Goal: Information Seeking & Learning: Find contact information

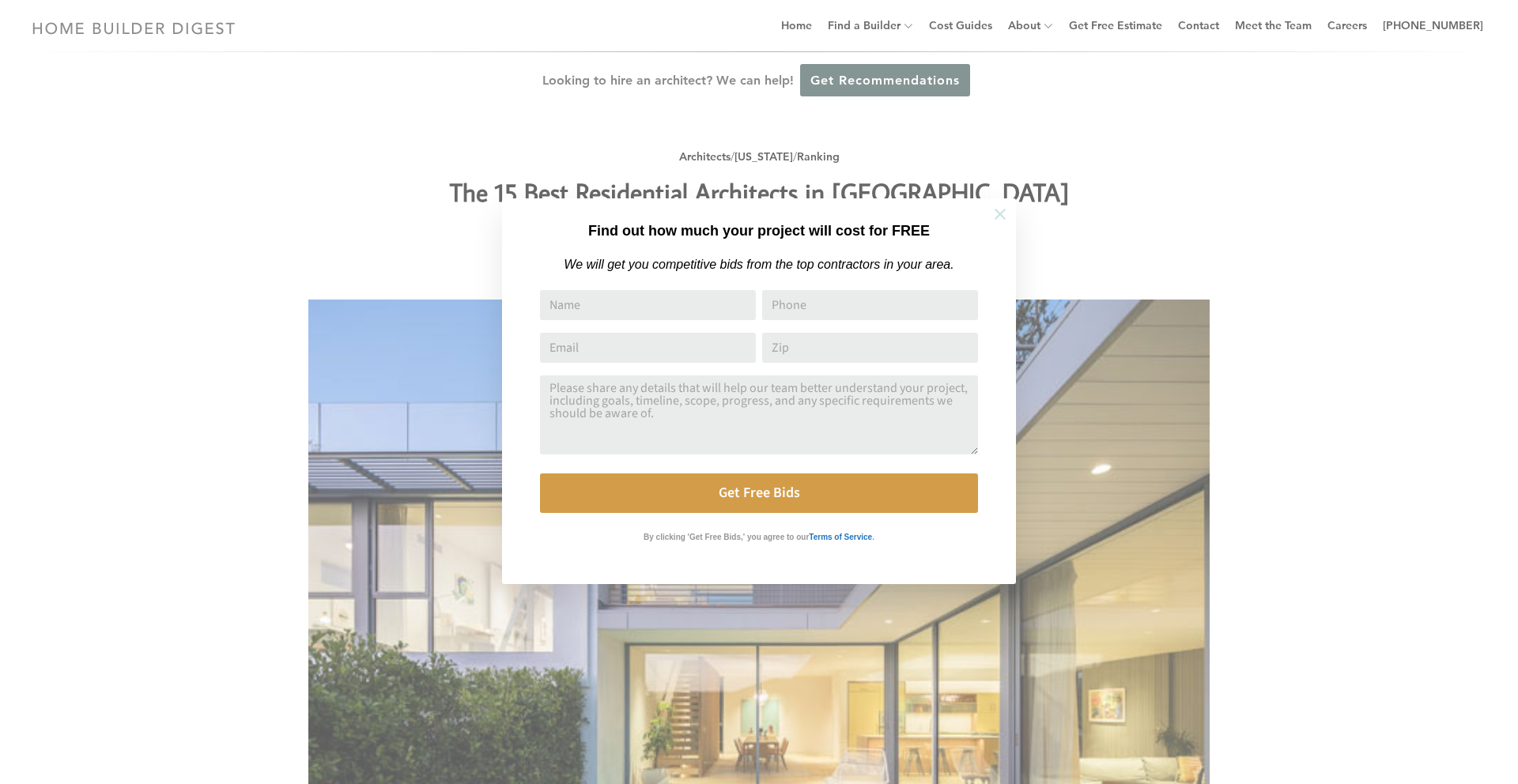
click at [728, 212] on icon at bounding box center [1000, 214] width 18 height 18
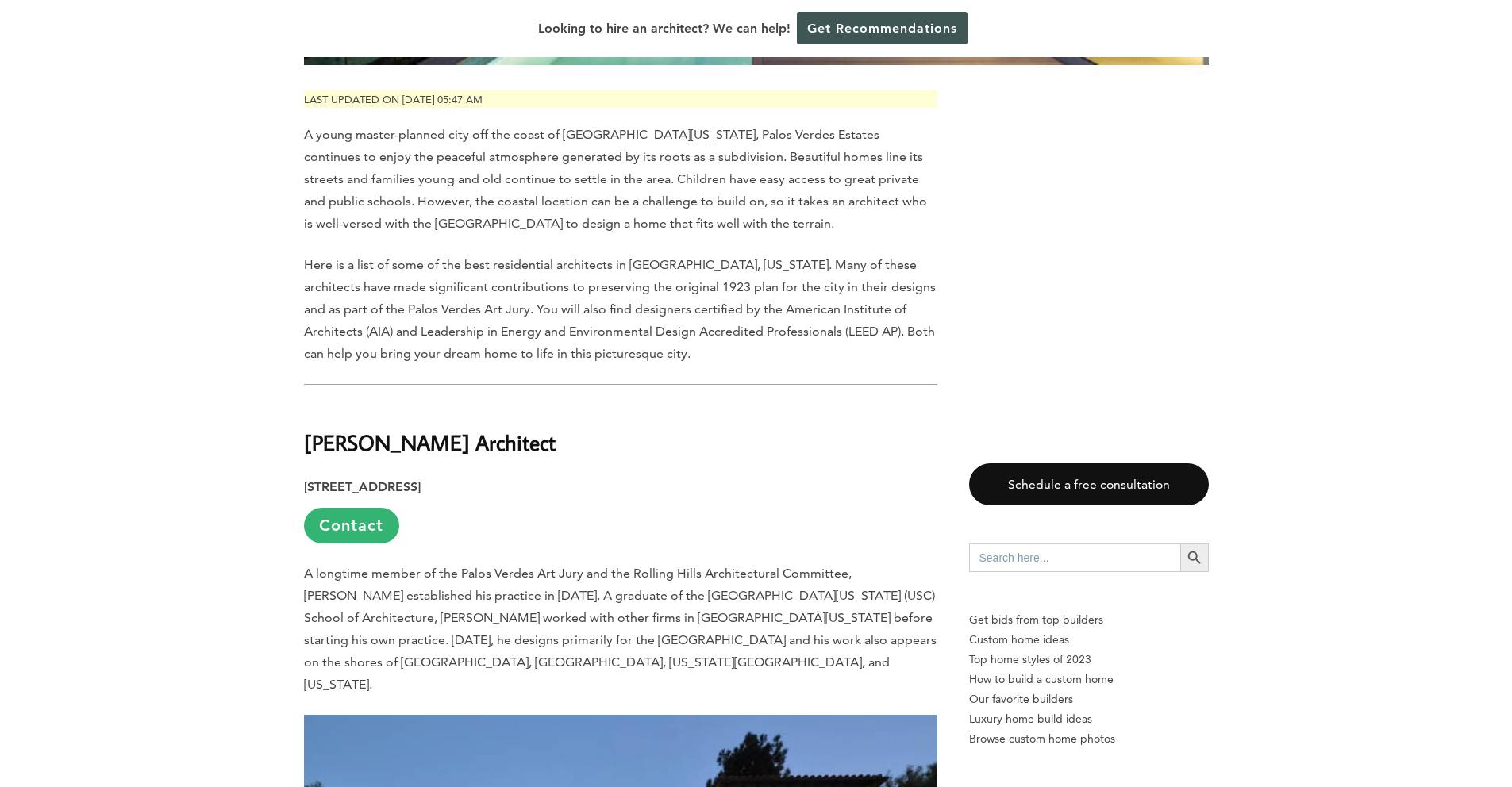
scroll to position [934, 0]
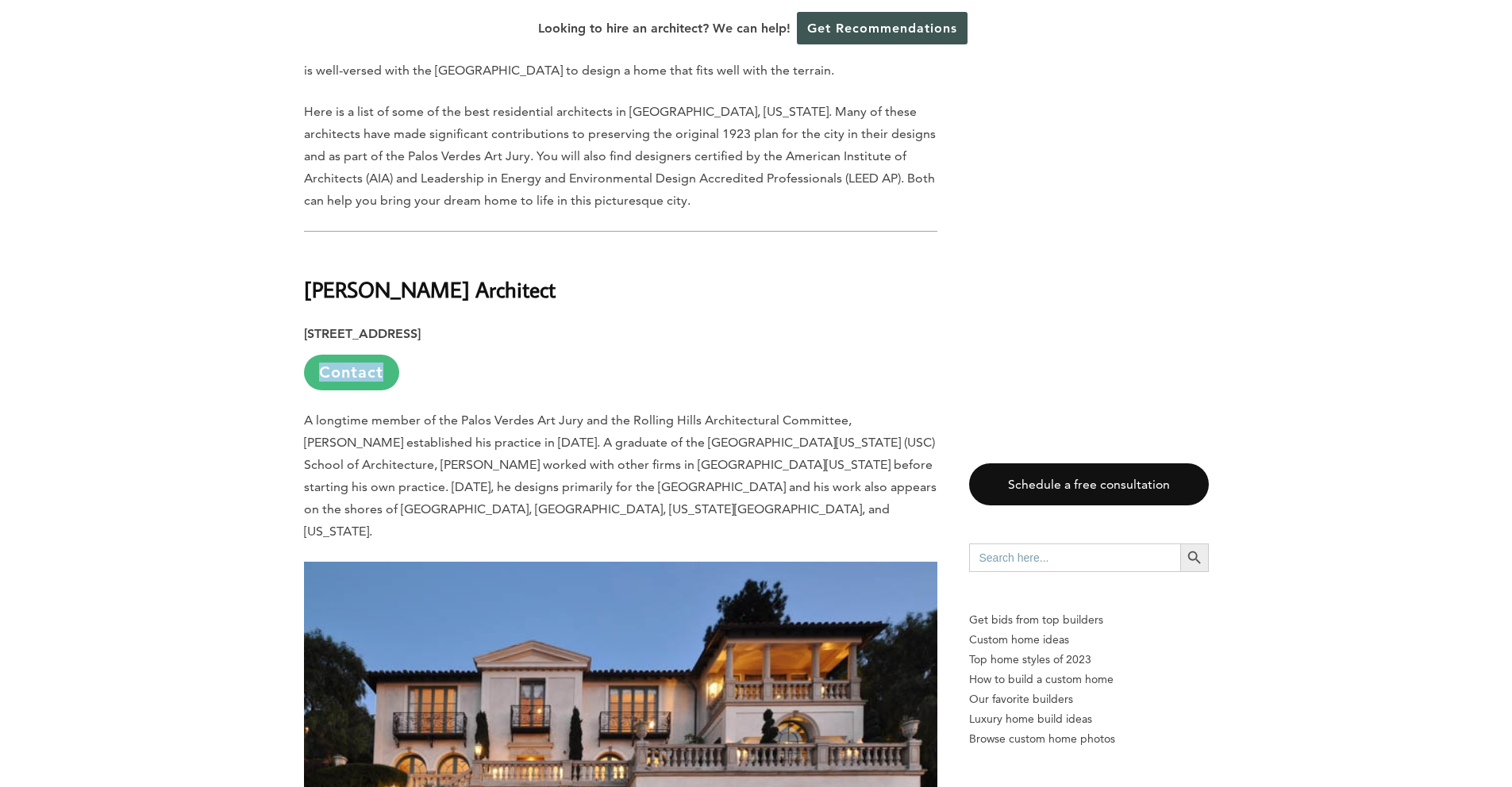
click at [352, 372] on link "Contact" at bounding box center [351, 372] width 96 height 35
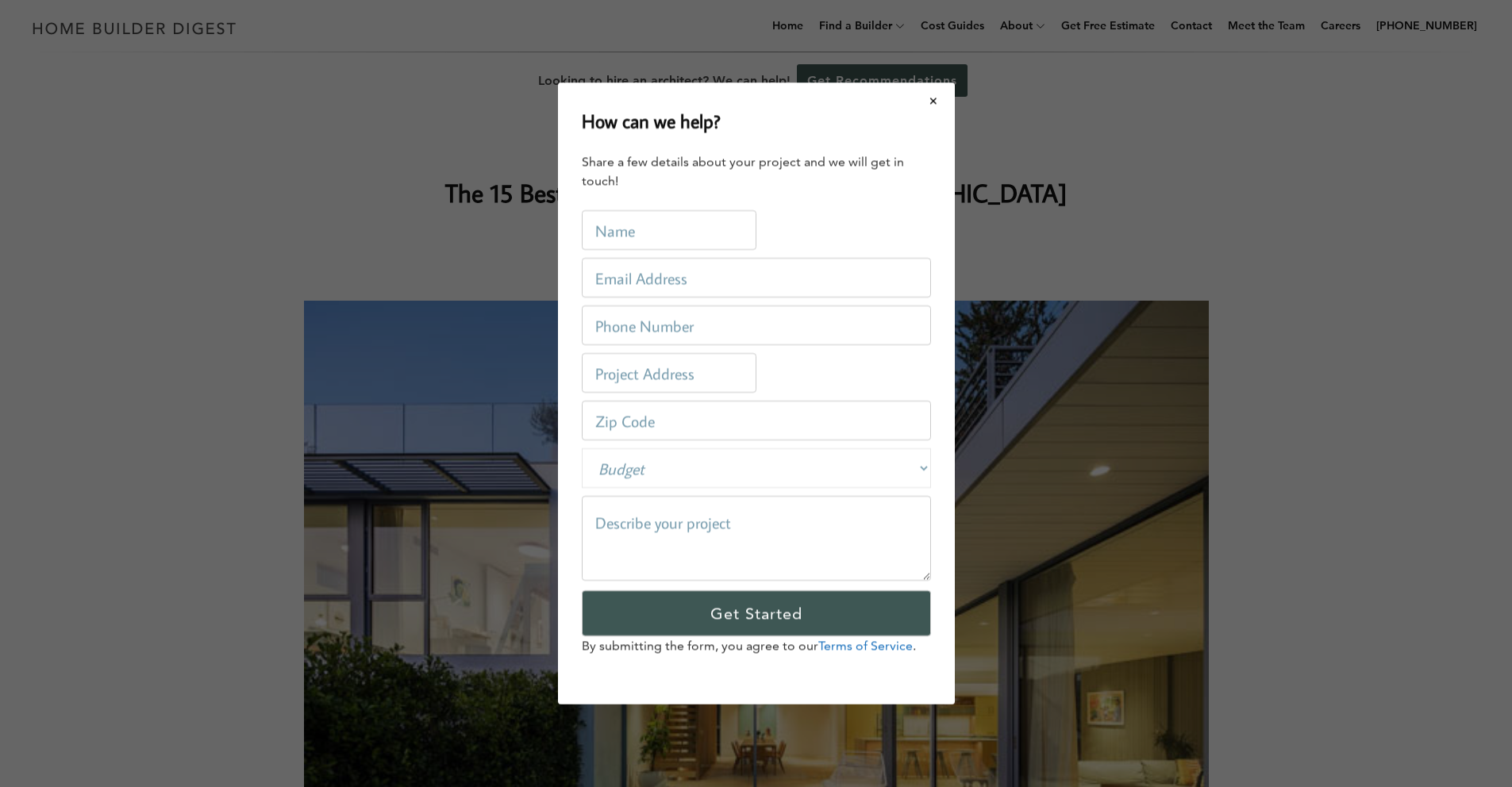
scroll to position [0, 0]
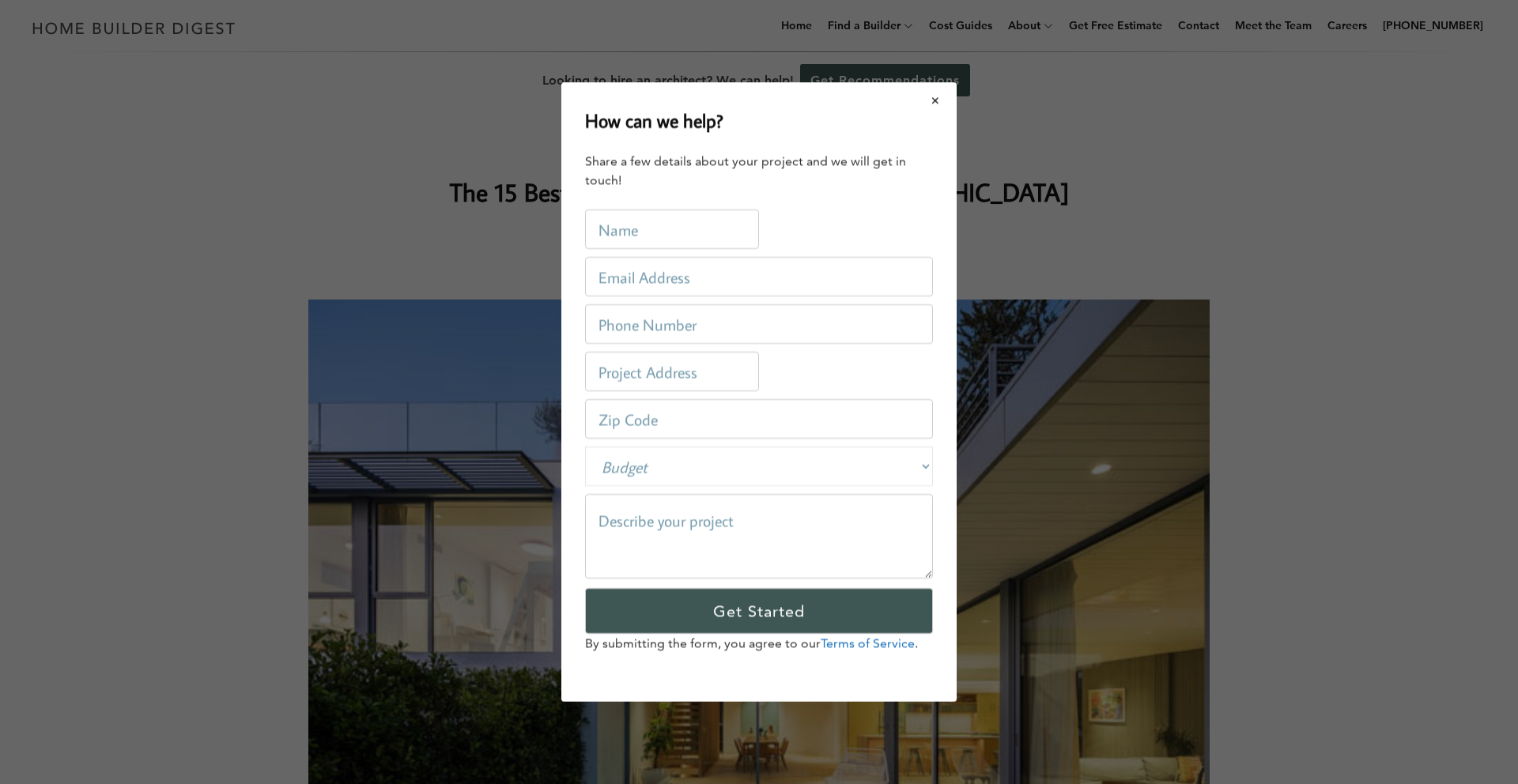
click at [728, 97] on button "Close modal" at bounding box center [935, 101] width 42 height 33
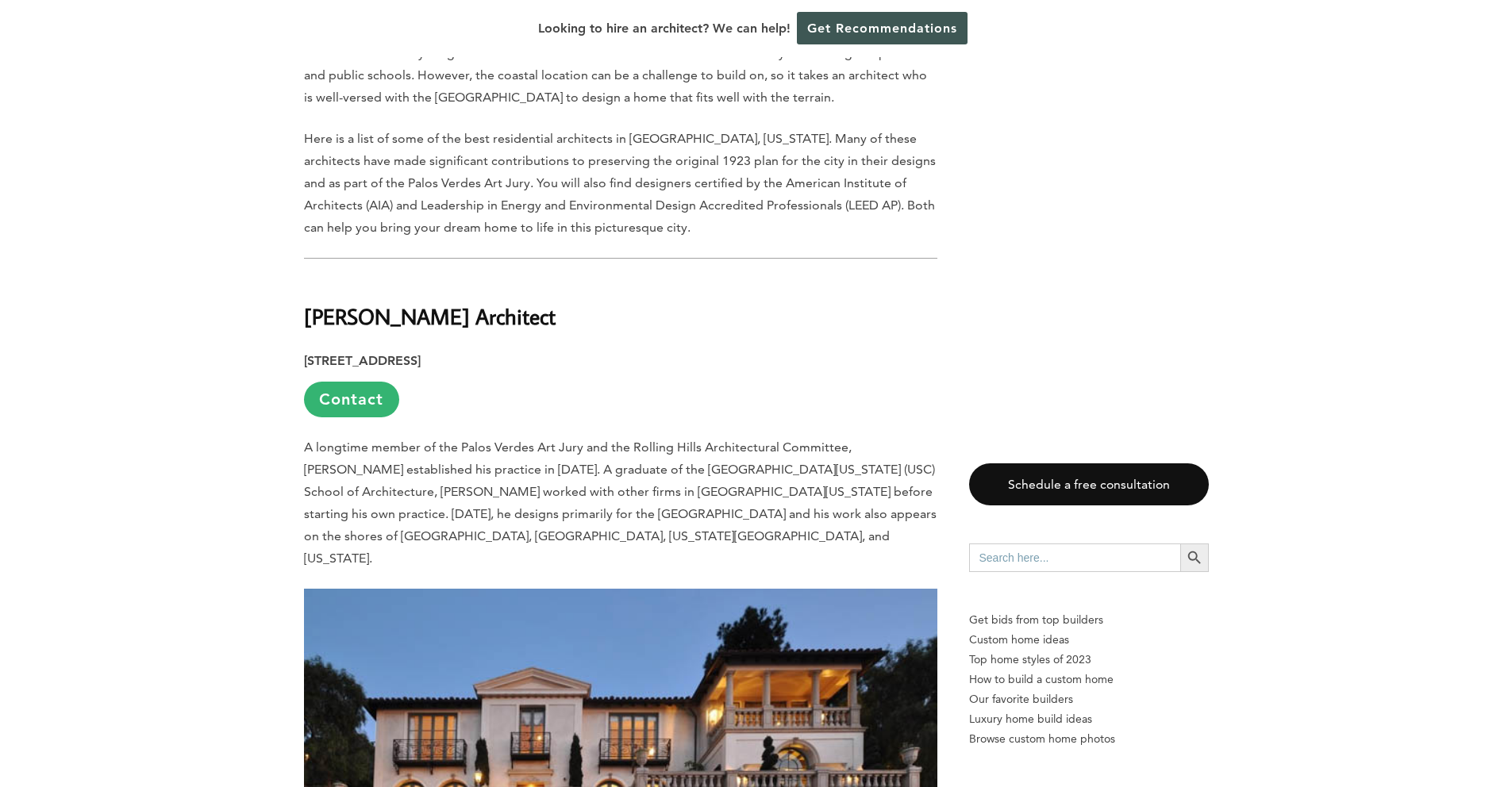
scroll to position [964, 0]
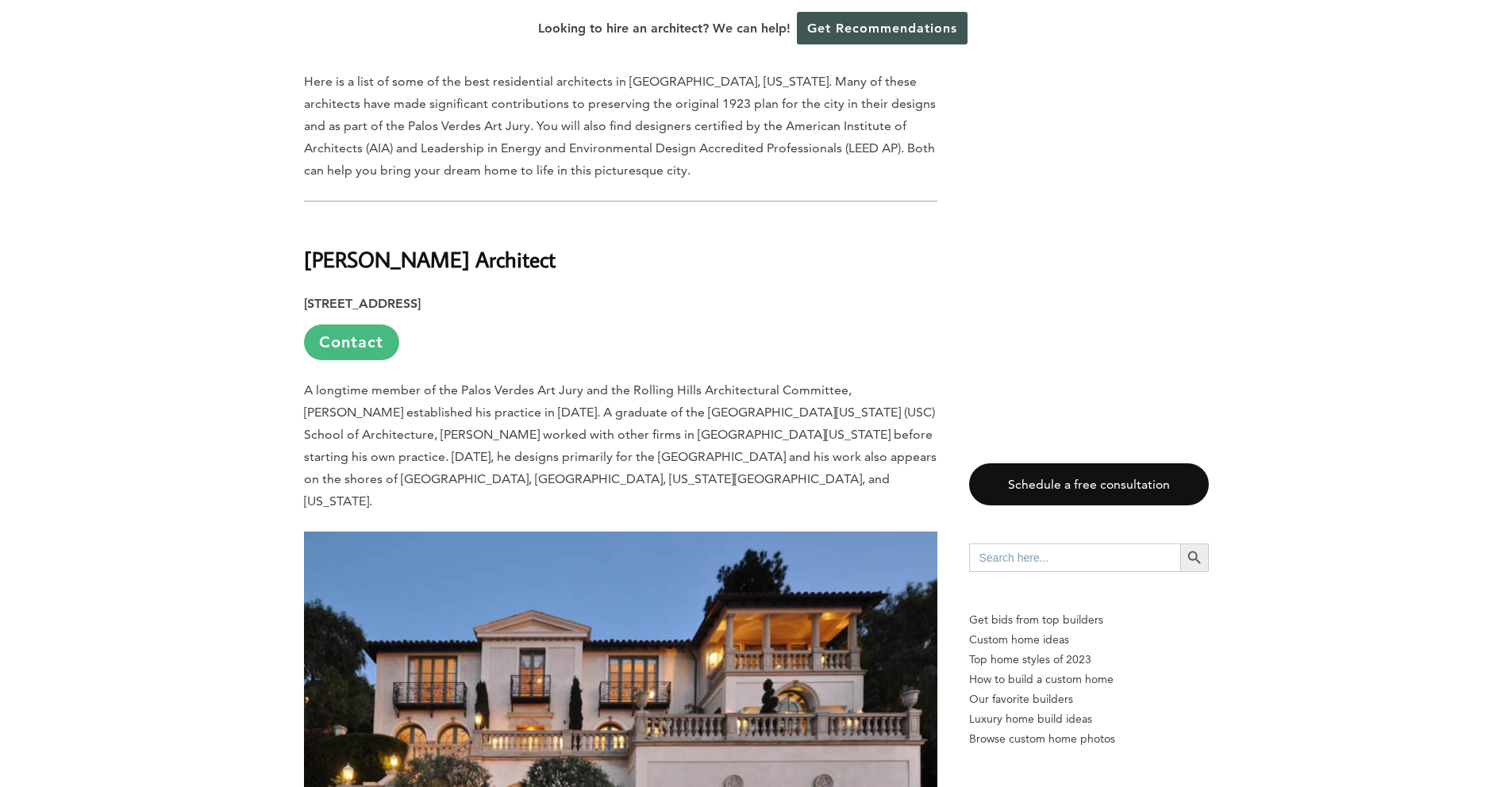
click at [375, 344] on link "Contact" at bounding box center [351, 342] width 96 height 35
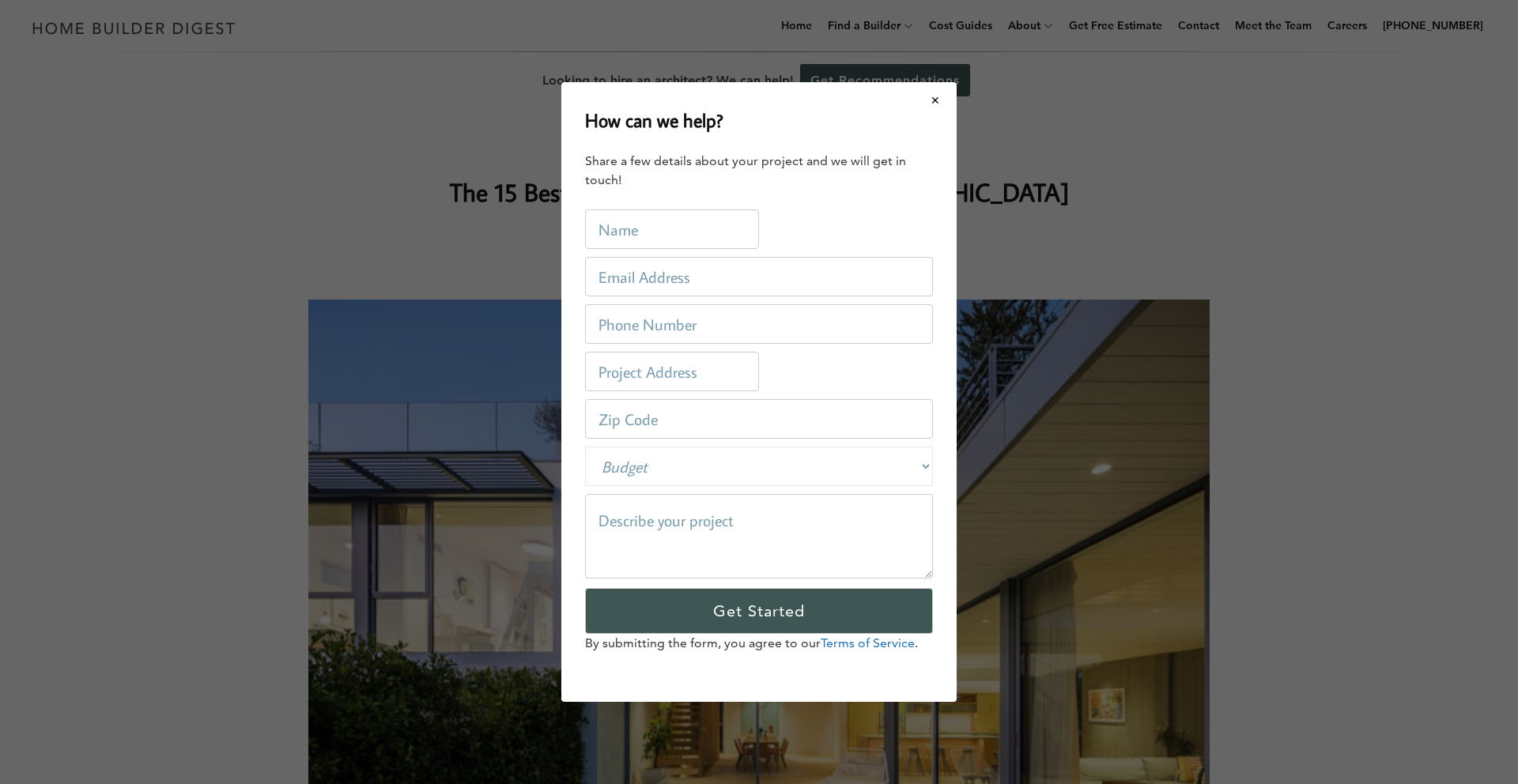
click at [728, 100] on button "Close modal" at bounding box center [935, 101] width 42 height 33
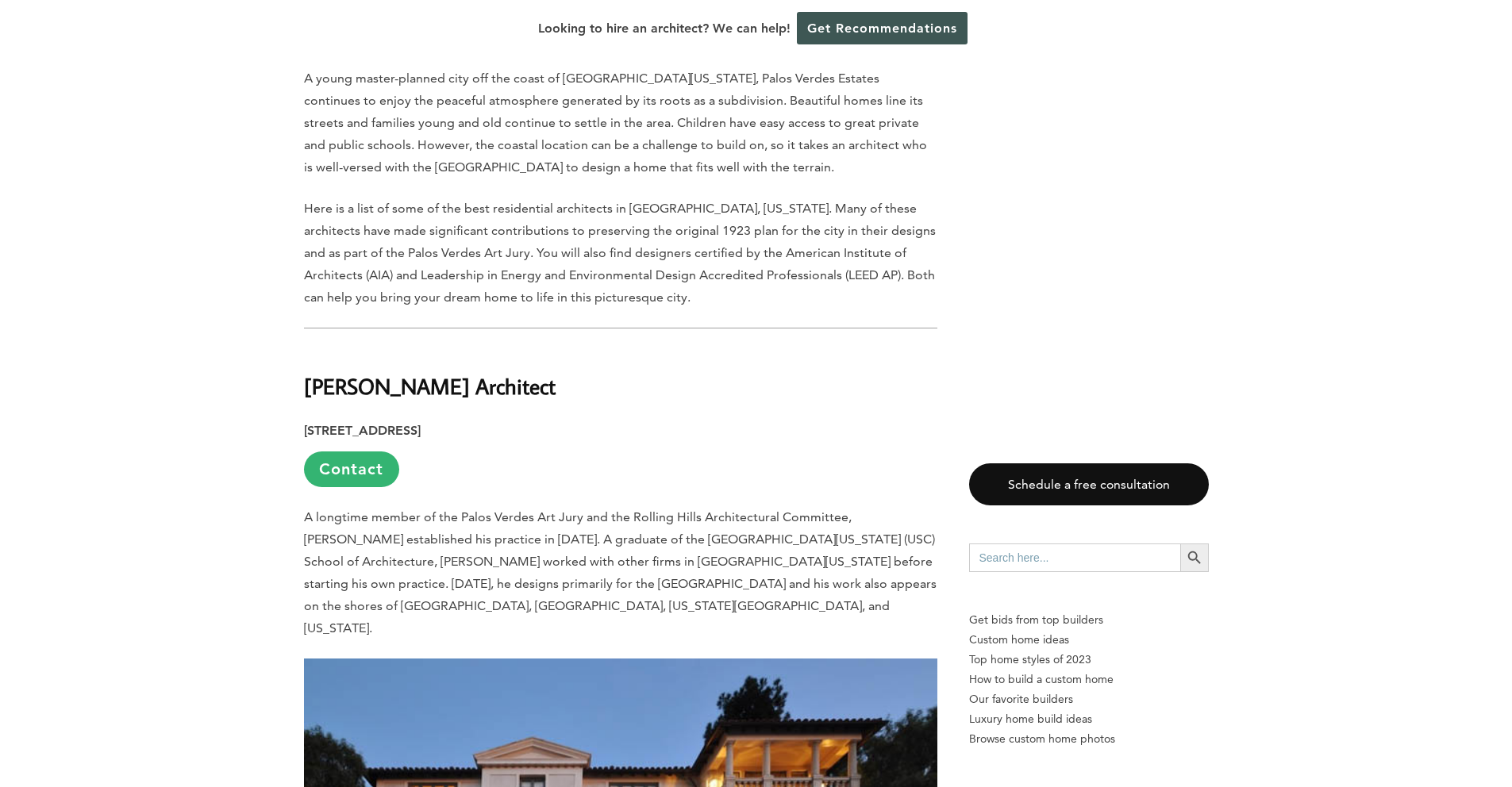
scroll to position [956, 0]
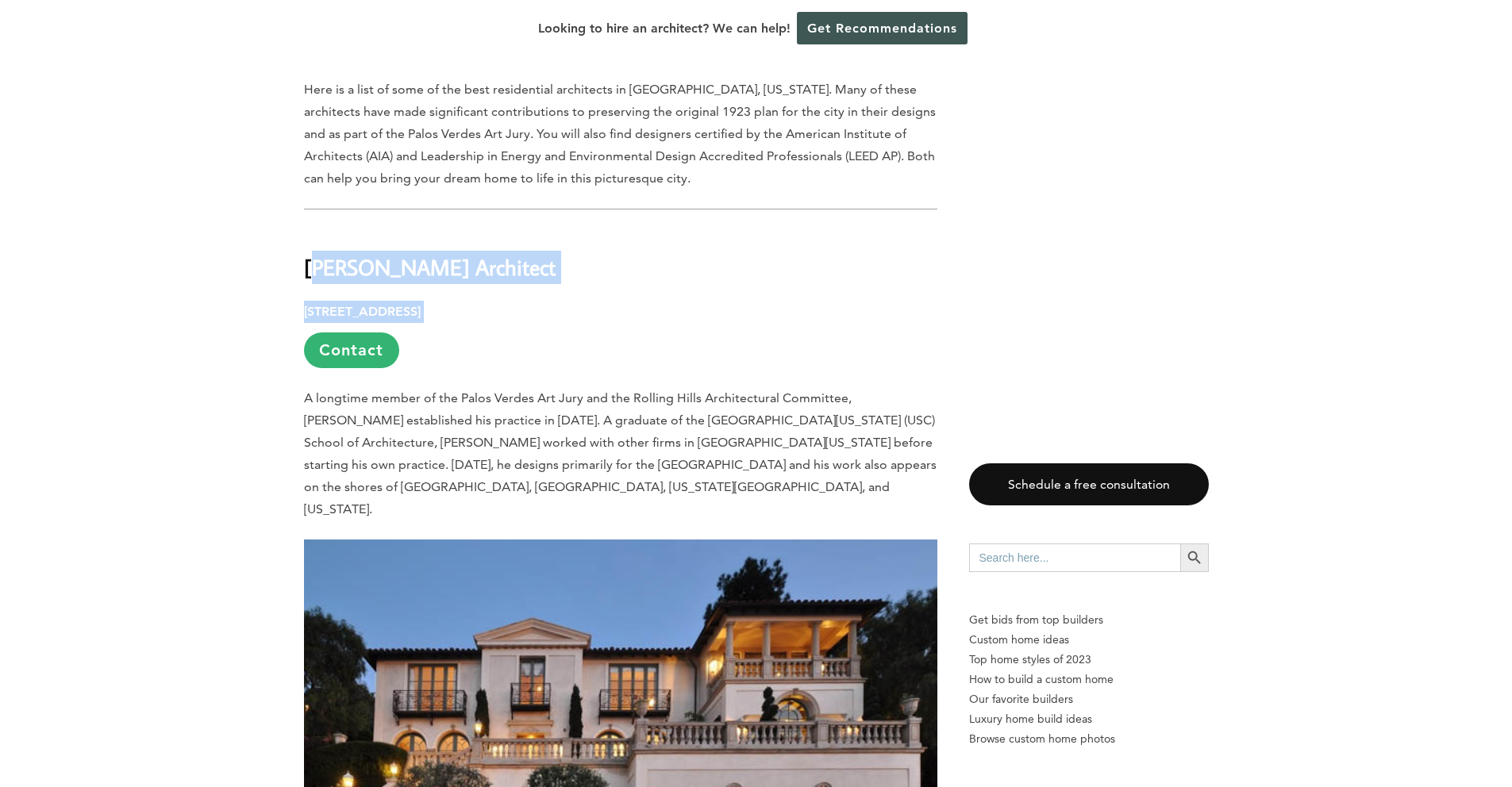
drag, startPoint x: 298, startPoint y: 265, endPoint x: 692, endPoint y: 313, distance: 396.9
copy div "[PERSON_NAME] Architect [STREET_ADDRESS]"
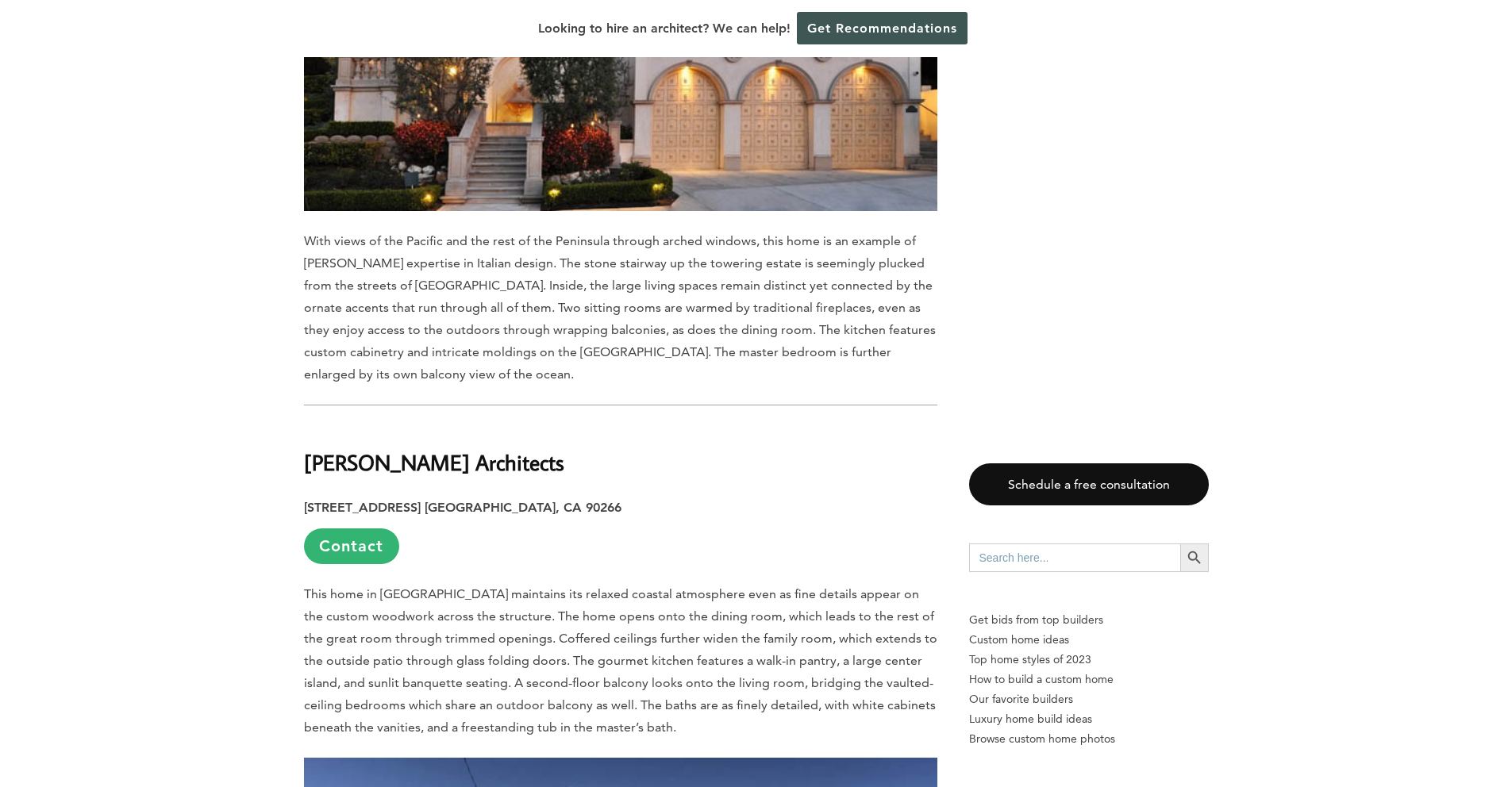
scroll to position [1805, 0]
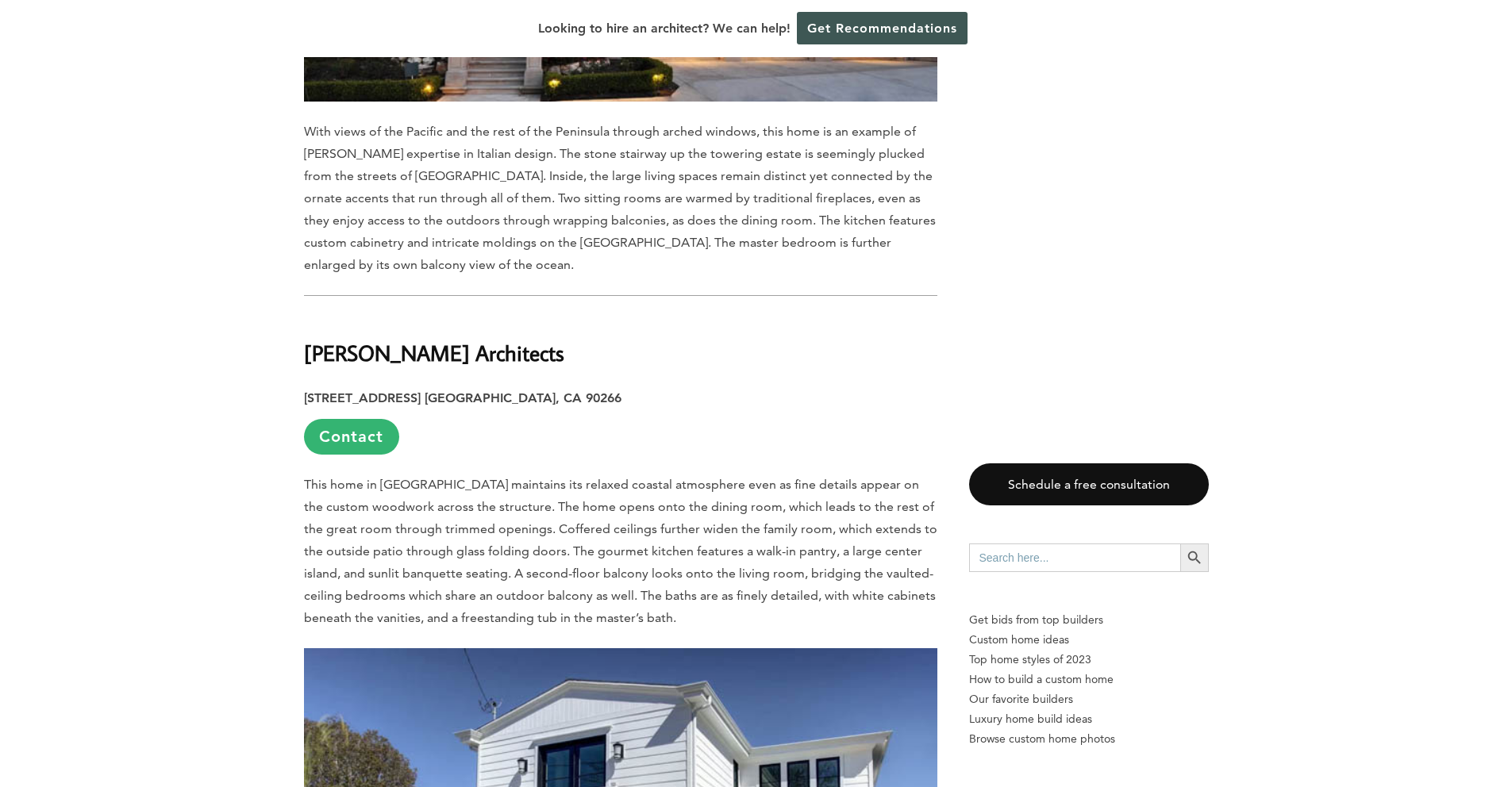
click at [330, 339] on strong "[PERSON_NAME] Architects" at bounding box center [433, 353] width 260 height 28
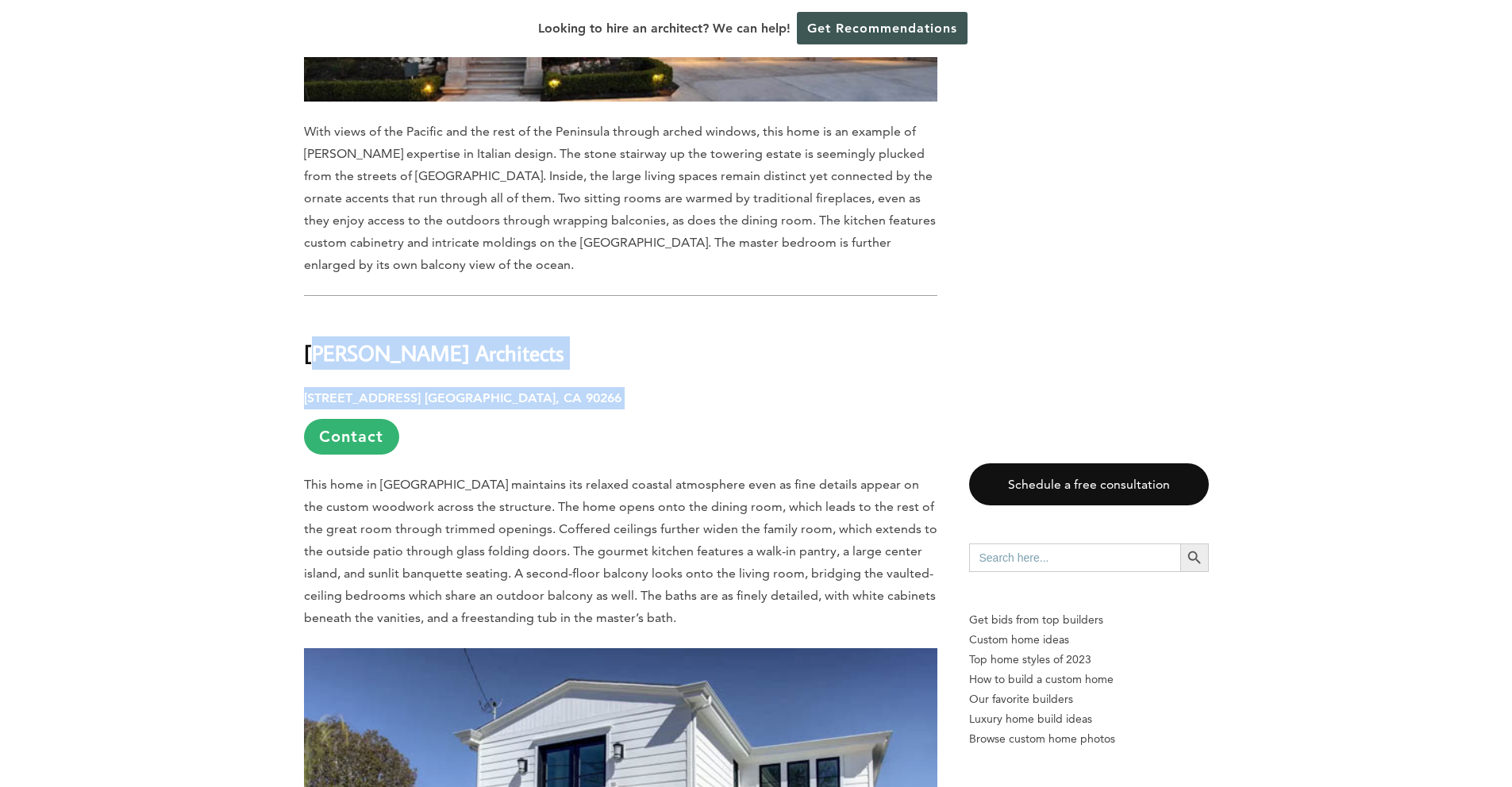
drag, startPoint x: 305, startPoint y: 329, endPoint x: 575, endPoint y: 380, distance: 274.8
copy div "[PERSON_NAME] Architects [STREET_ADDRESS] [GEOGRAPHIC_DATA], CA 90266"
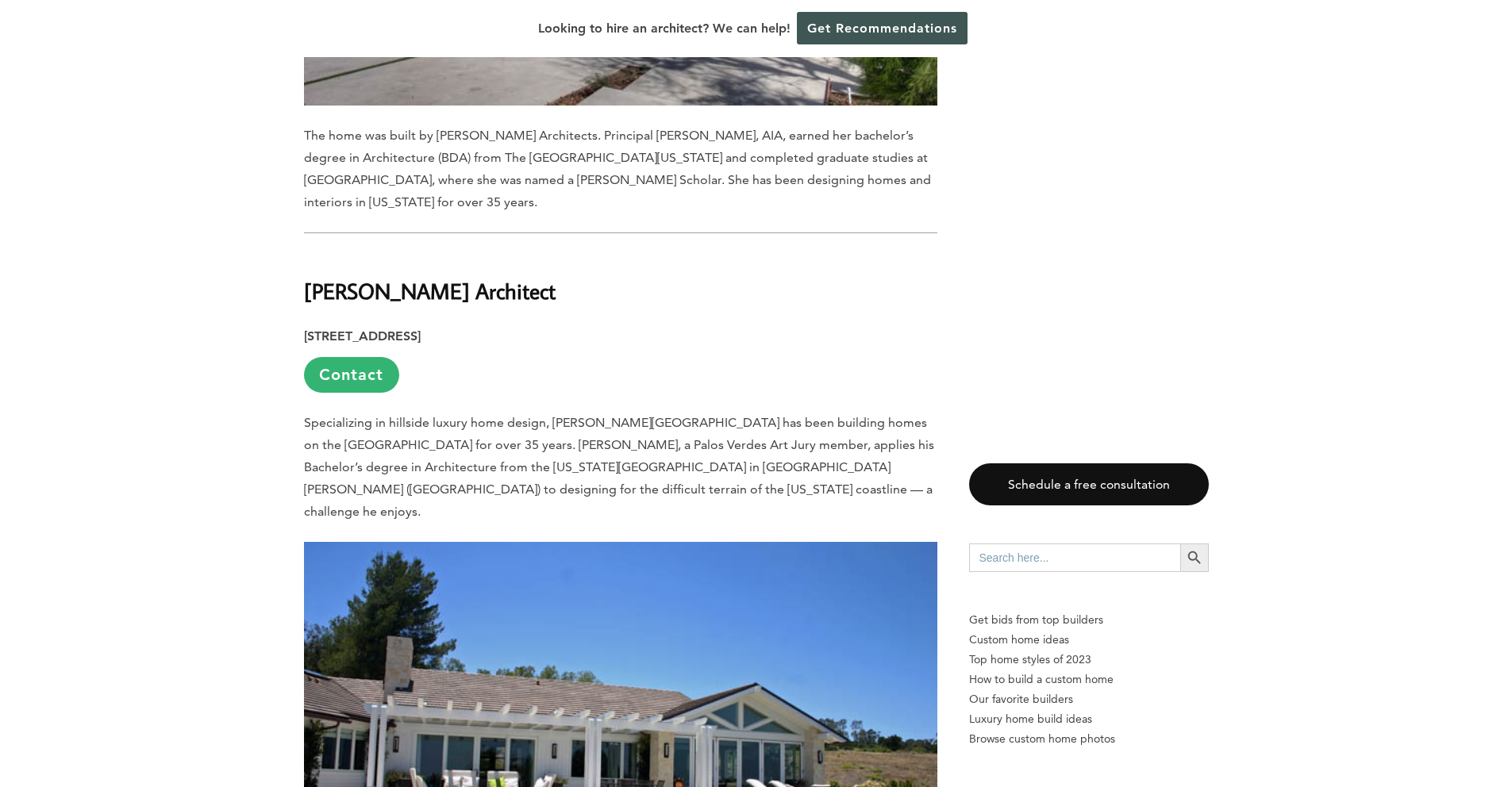
scroll to position [2841, 0]
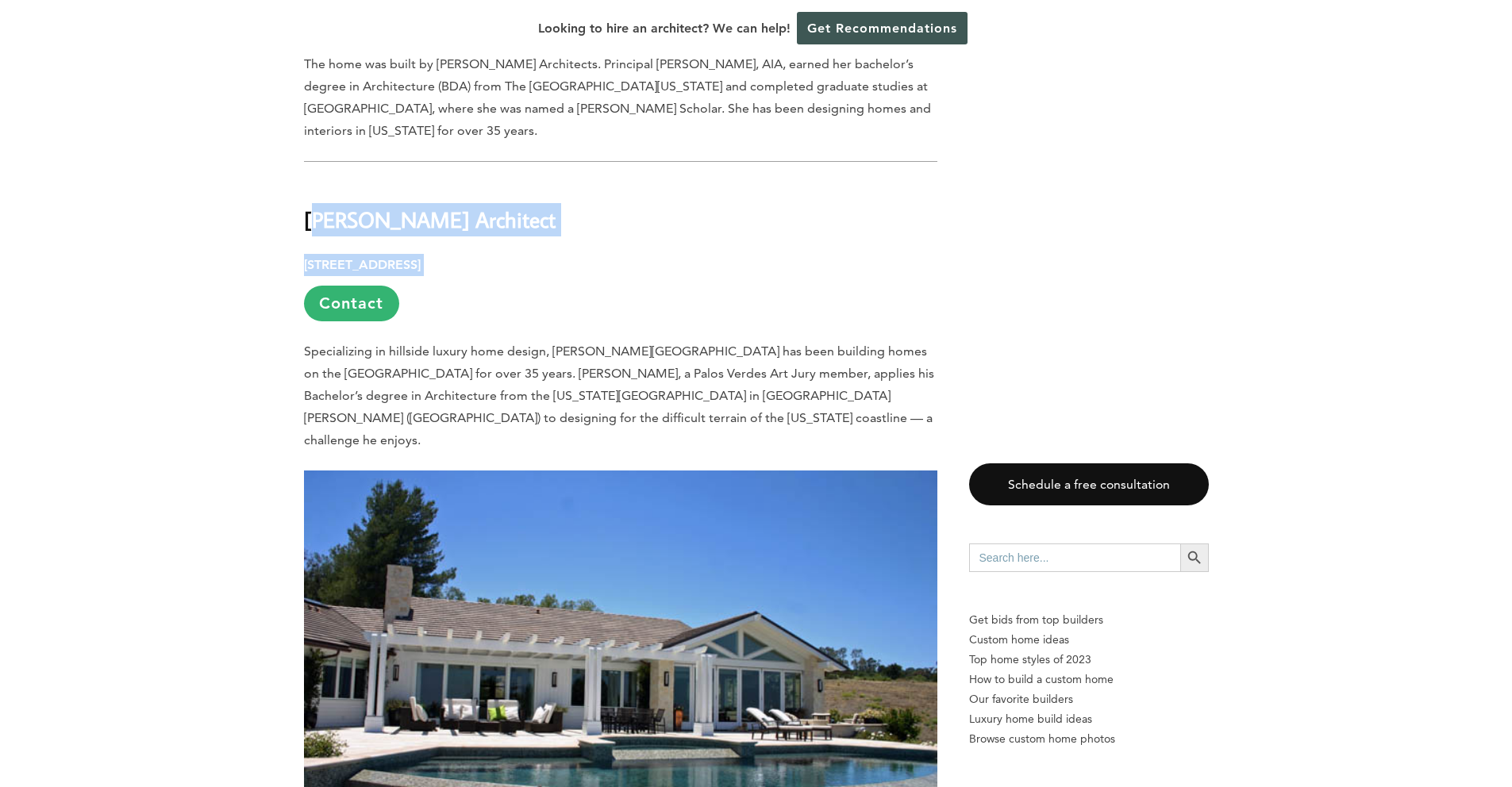
drag, startPoint x: 299, startPoint y: 174, endPoint x: 671, endPoint y: 219, distance: 374.7
copy div "[PERSON_NAME] Architect [STREET_ADDRESS]"
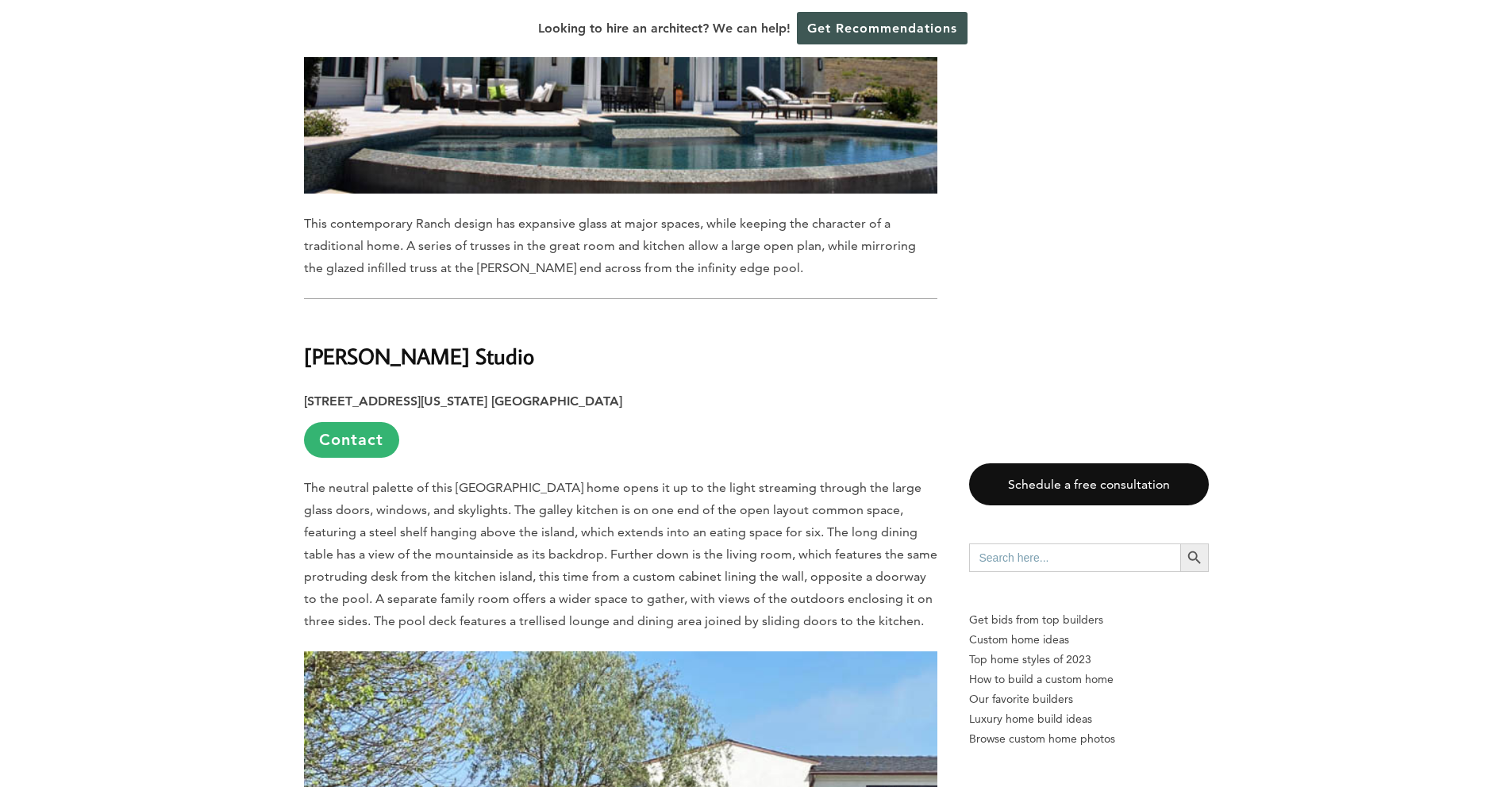
scroll to position [3593, 0]
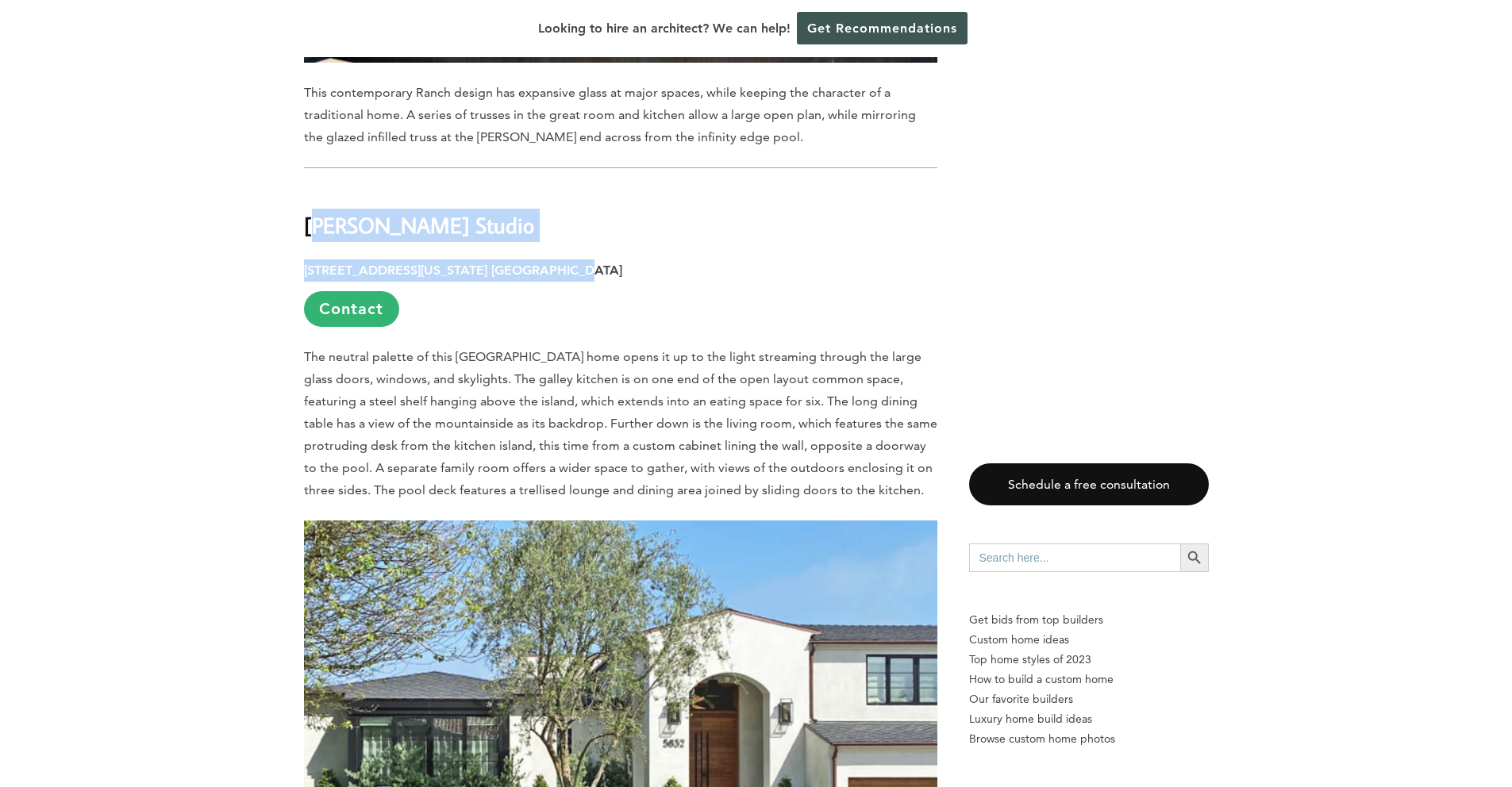
drag, startPoint x: 307, startPoint y: 155, endPoint x: 561, endPoint y: 199, distance: 257.8
copy div "[PERSON_NAME] Studio [STREET_ADDRESS][US_STATE] [GEOGRAPHIC_DATA]"
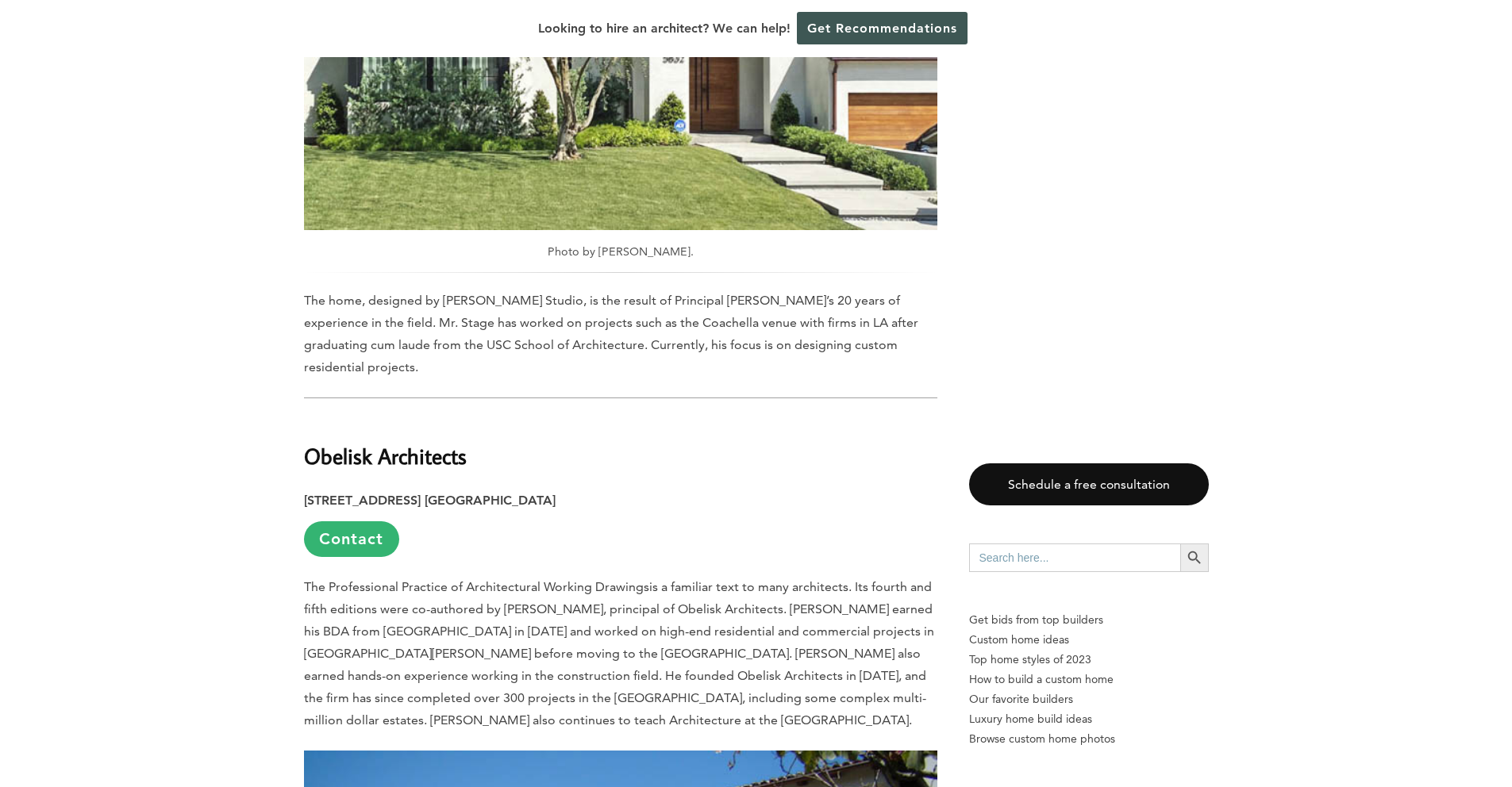
scroll to position [4349, 0]
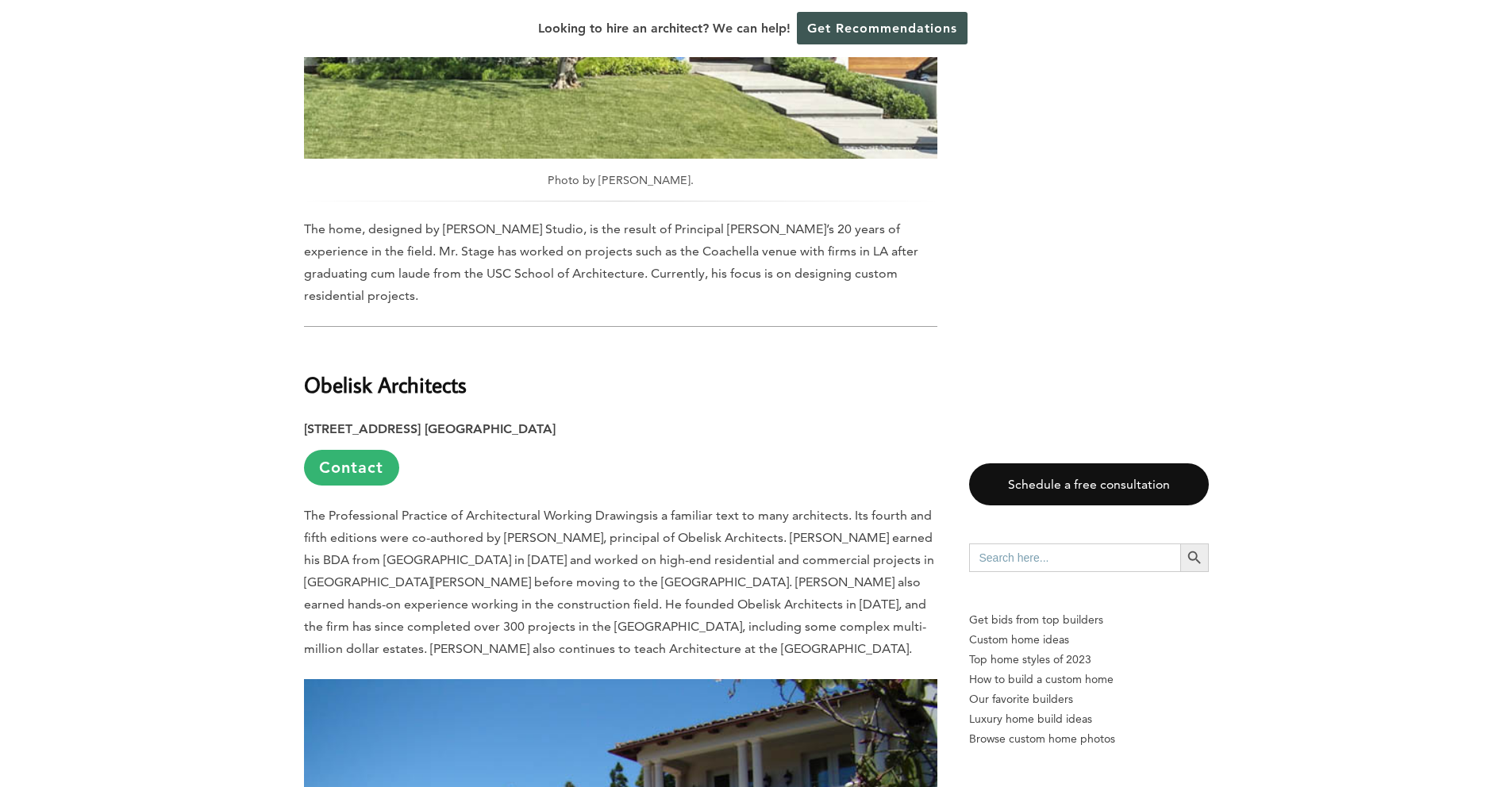
click at [310, 370] on strong "Obelisk Architects" at bounding box center [384, 384] width 162 height 28
drag, startPoint x: 307, startPoint y: 298, endPoint x: 568, endPoint y: 335, distance: 263.6
copy div "Obelisk Architects [STREET_ADDRESS] [GEOGRAPHIC_DATA]"
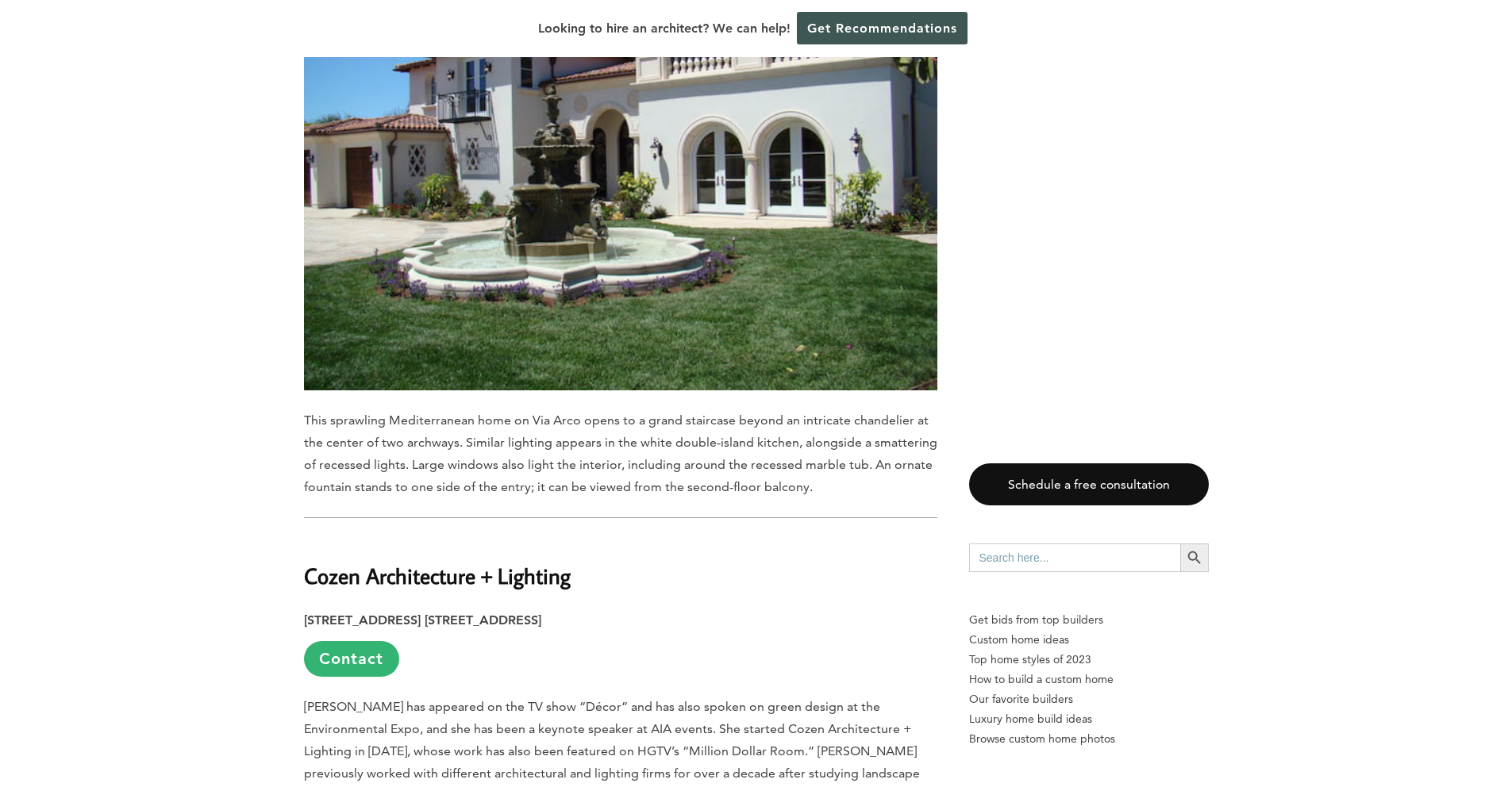
scroll to position [5470, 0]
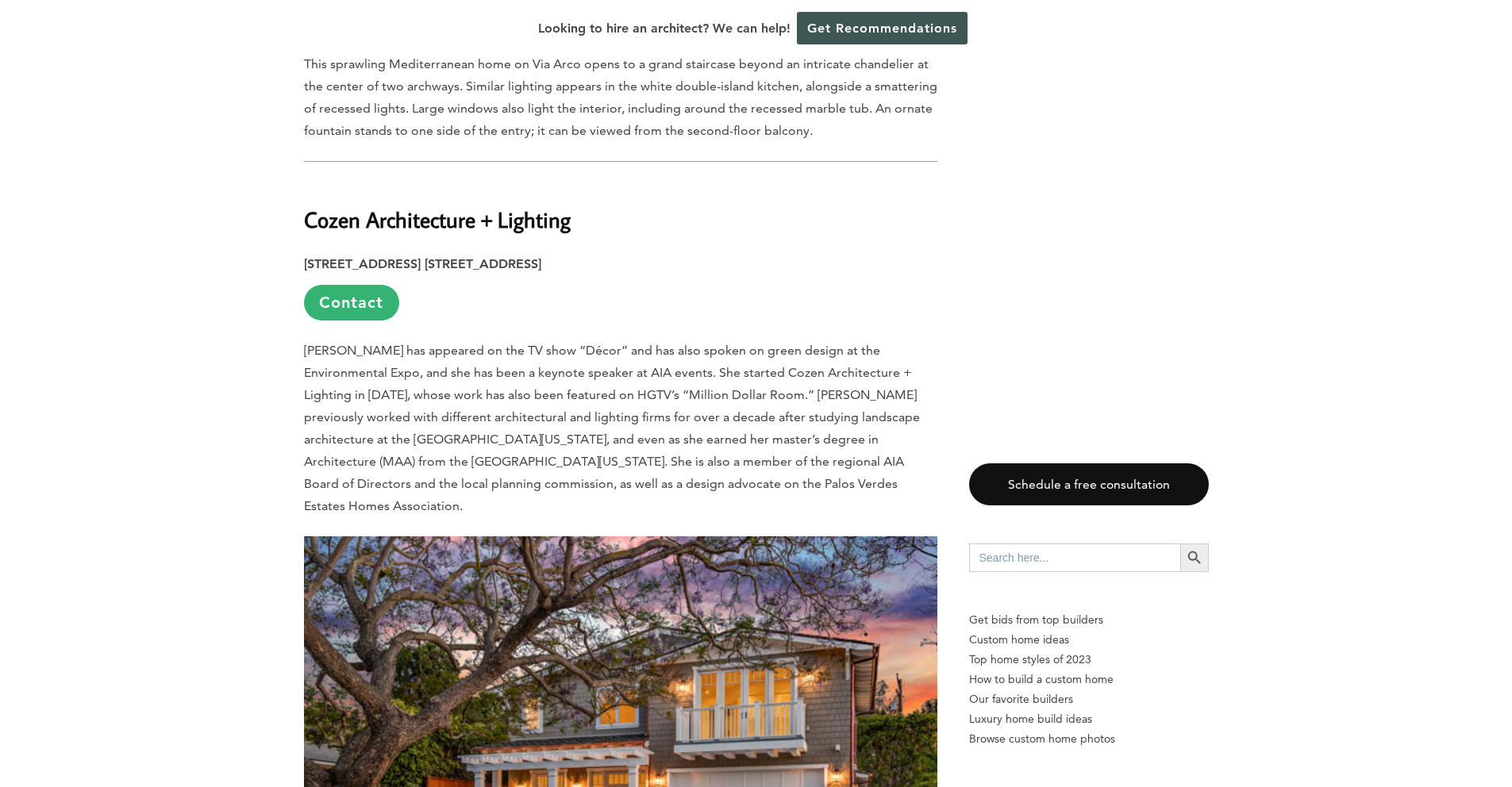
drag, startPoint x: 306, startPoint y: 134, endPoint x: 668, endPoint y: 176, distance: 364.4
copy div "Cozen Architecture + Lighting [STREET_ADDRESS] [STREET_ADDRESS]"
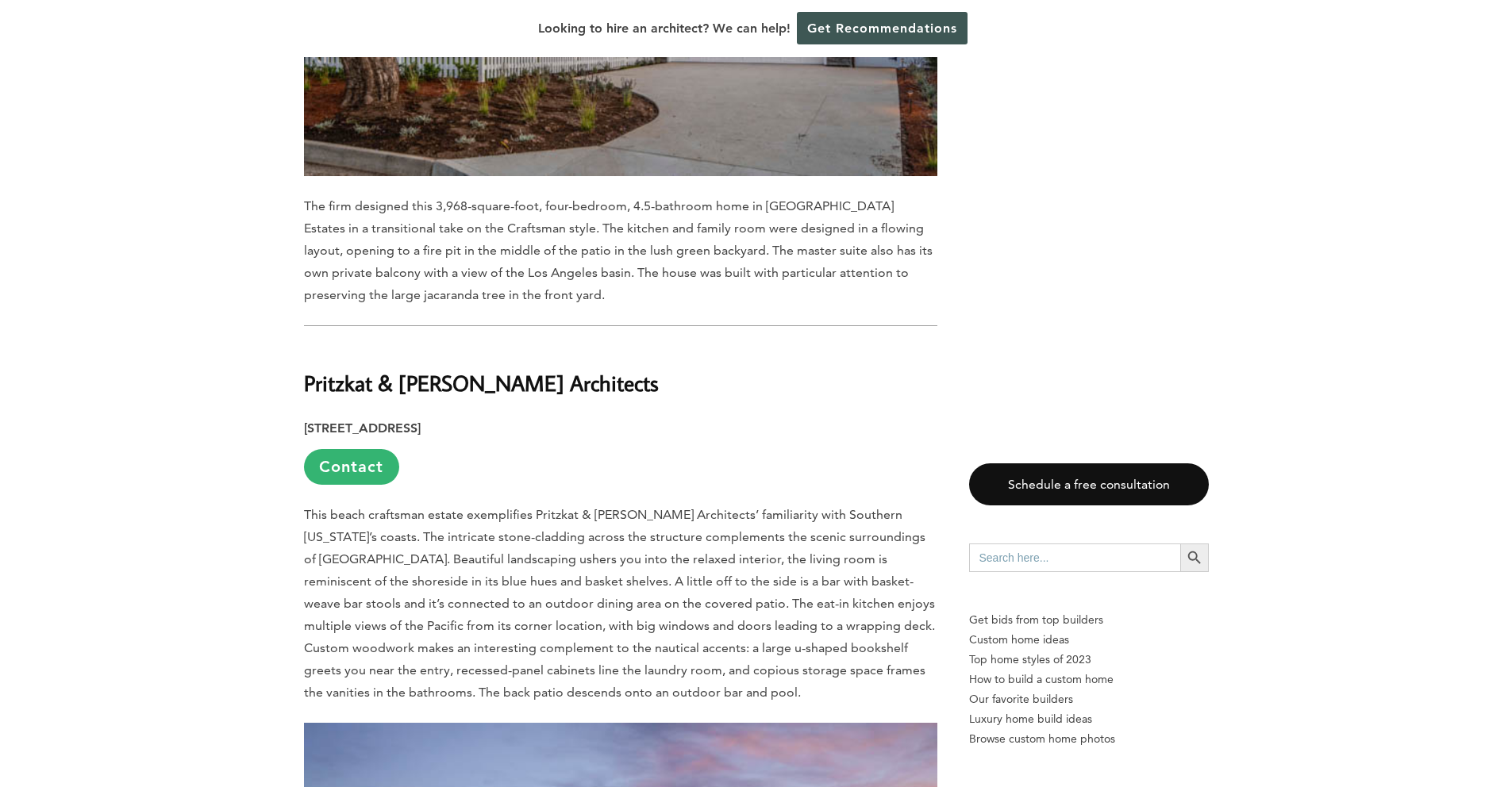
scroll to position [6267, 0]
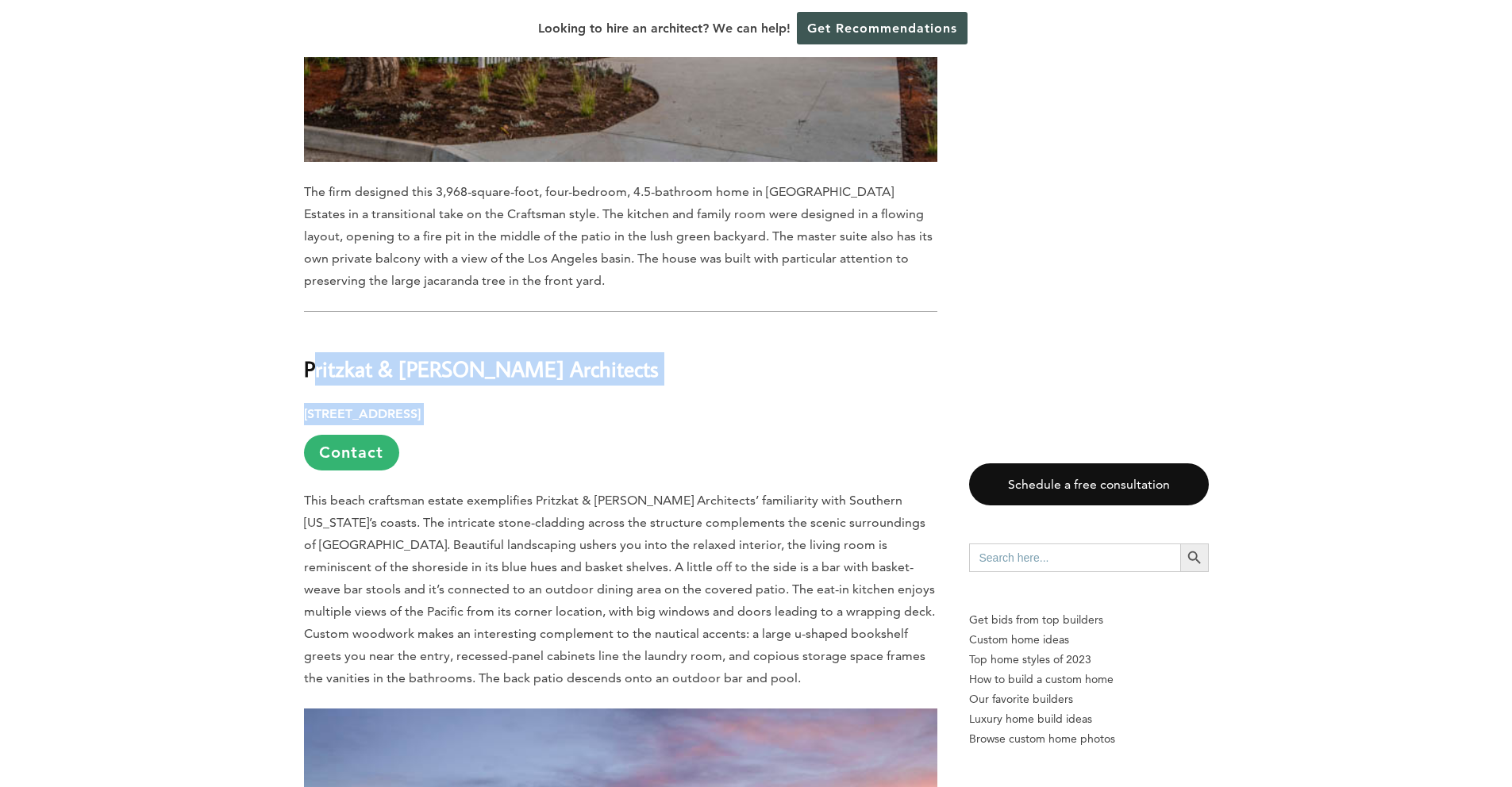
drag, startPoint x: 304, startPoint y: 258, endPoint x: 647, endPoint y: 310, distance: 346.9
copy div "Pritzkat & [PERSON_NAME] Architects [STREET_ADDRESS]"
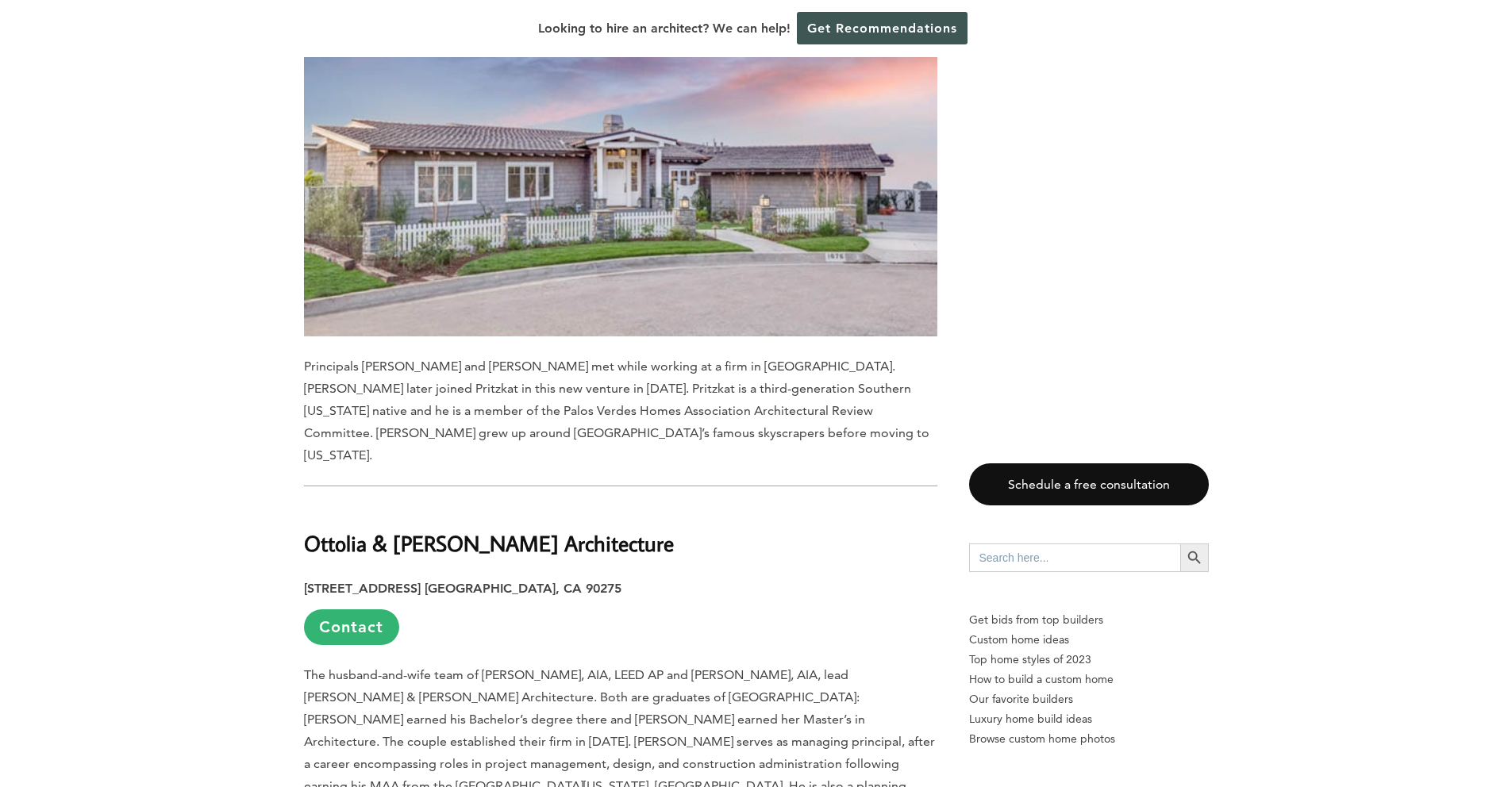
scroll to position [7110, 0]
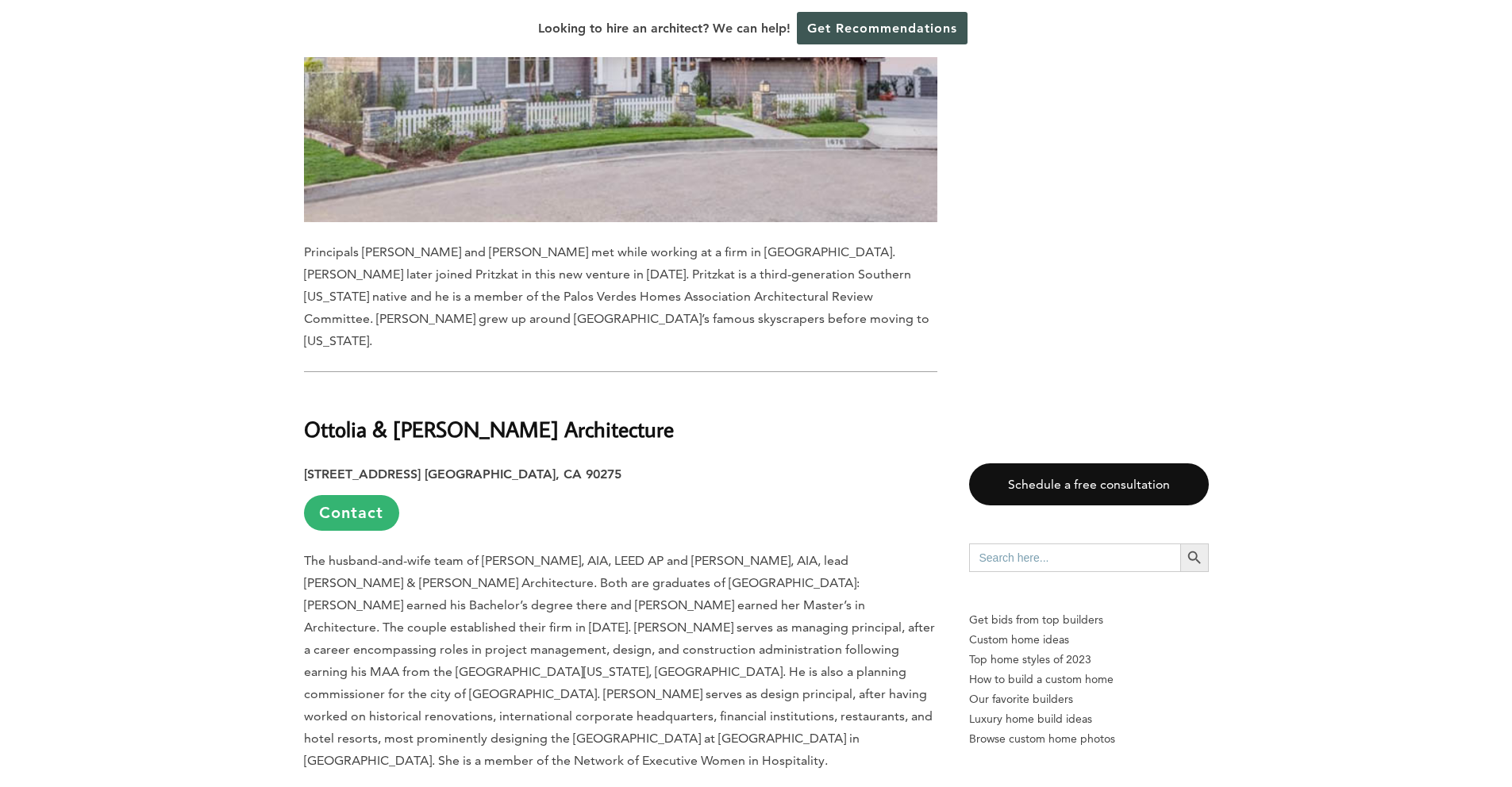
drag, startPoint x: 305, startPoint y: 294, endPoint x: 612, endPoint y: 342, distance: 310.7
copy div "Ottolia & [PERSON_NAME] Architecture [STREET_ADDRESS] [GEOGRAPHIC_DATA], CA 902…"
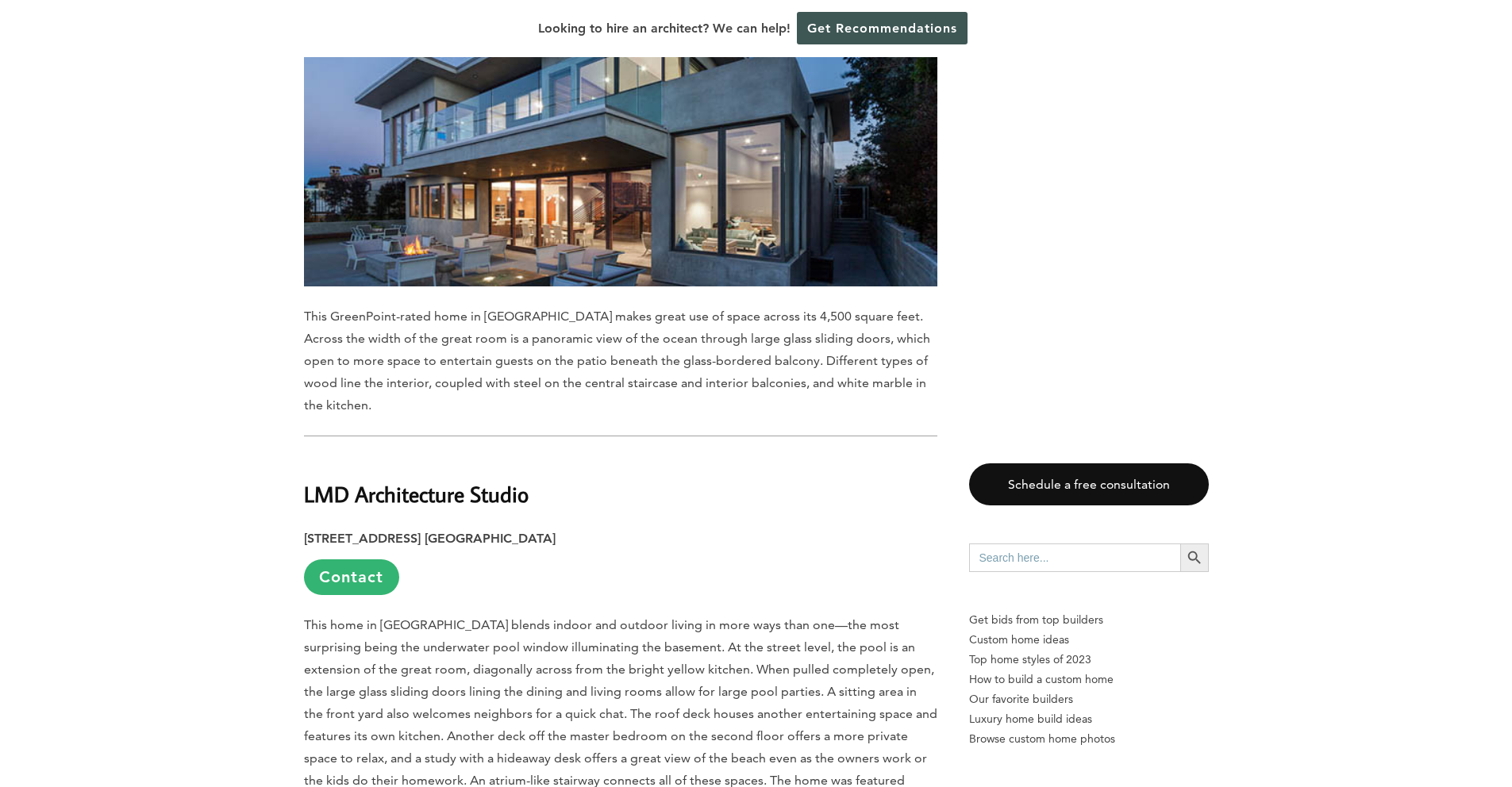
scroll to position [7980, 0]
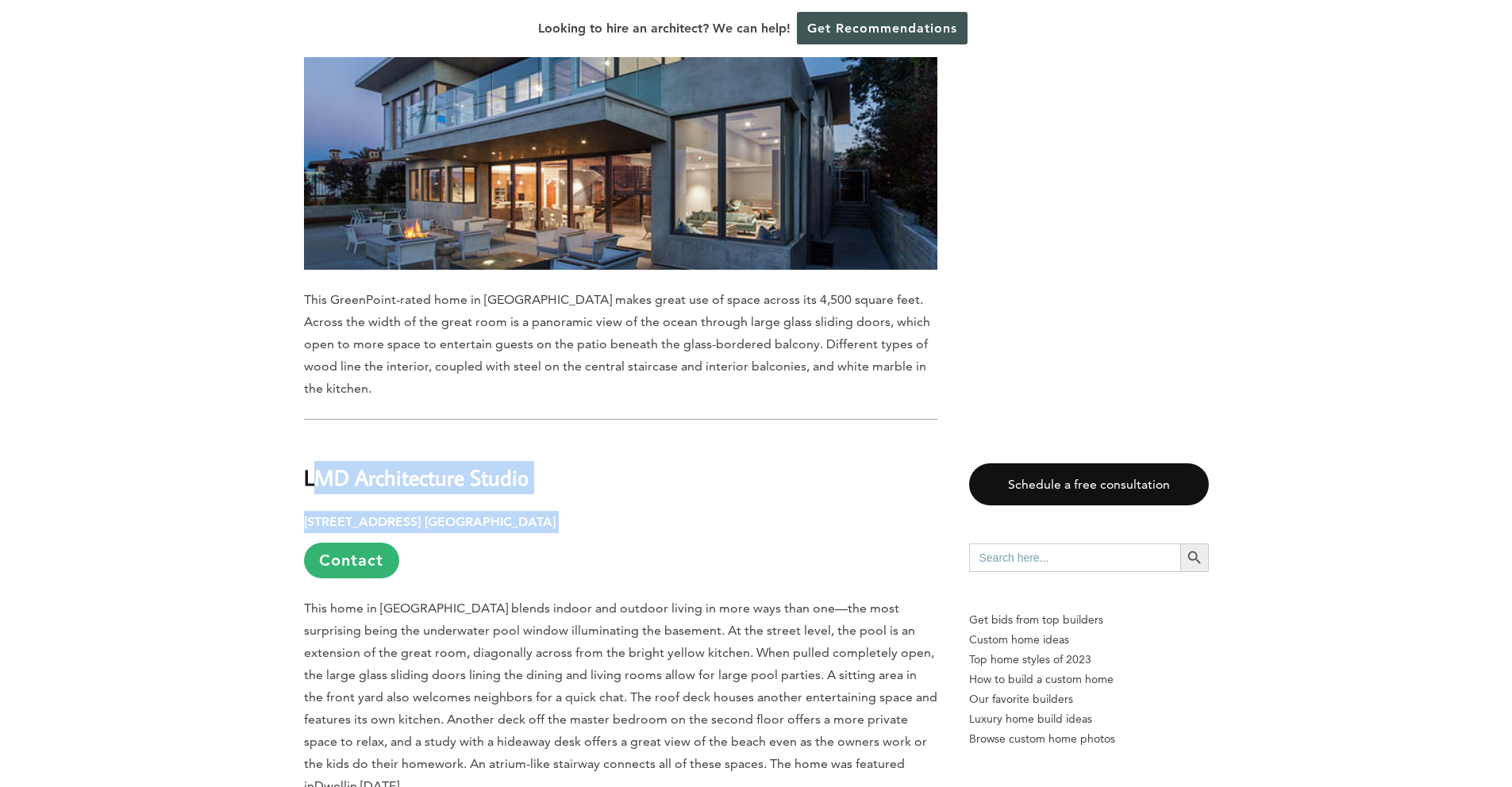
drag, startPoint x: 307, startPoint y: 321, endPoint x: 615, endPoint y: 366, distance: 311.3
click at [615, 366] on div "Last updated on [DATE] 05:47 am A young master-planned city off the coast of [G…" at bounding box center [620, 755] width 633 height 15729
copy div "LMD Architecture Studio [STREET_ADDRESS] [GEOGRAPHIC_DATA]"
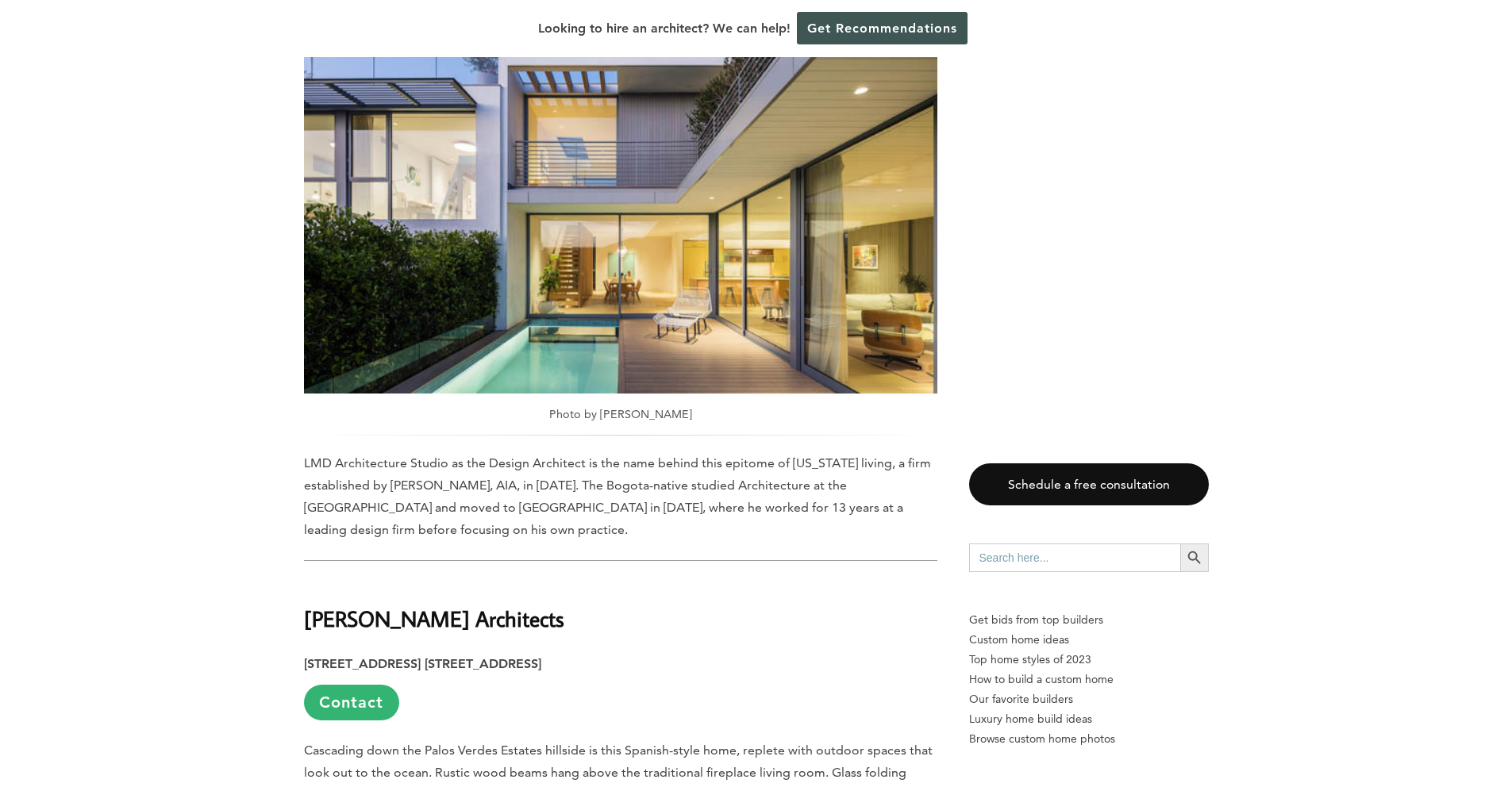
scroll to position [8934, 0]
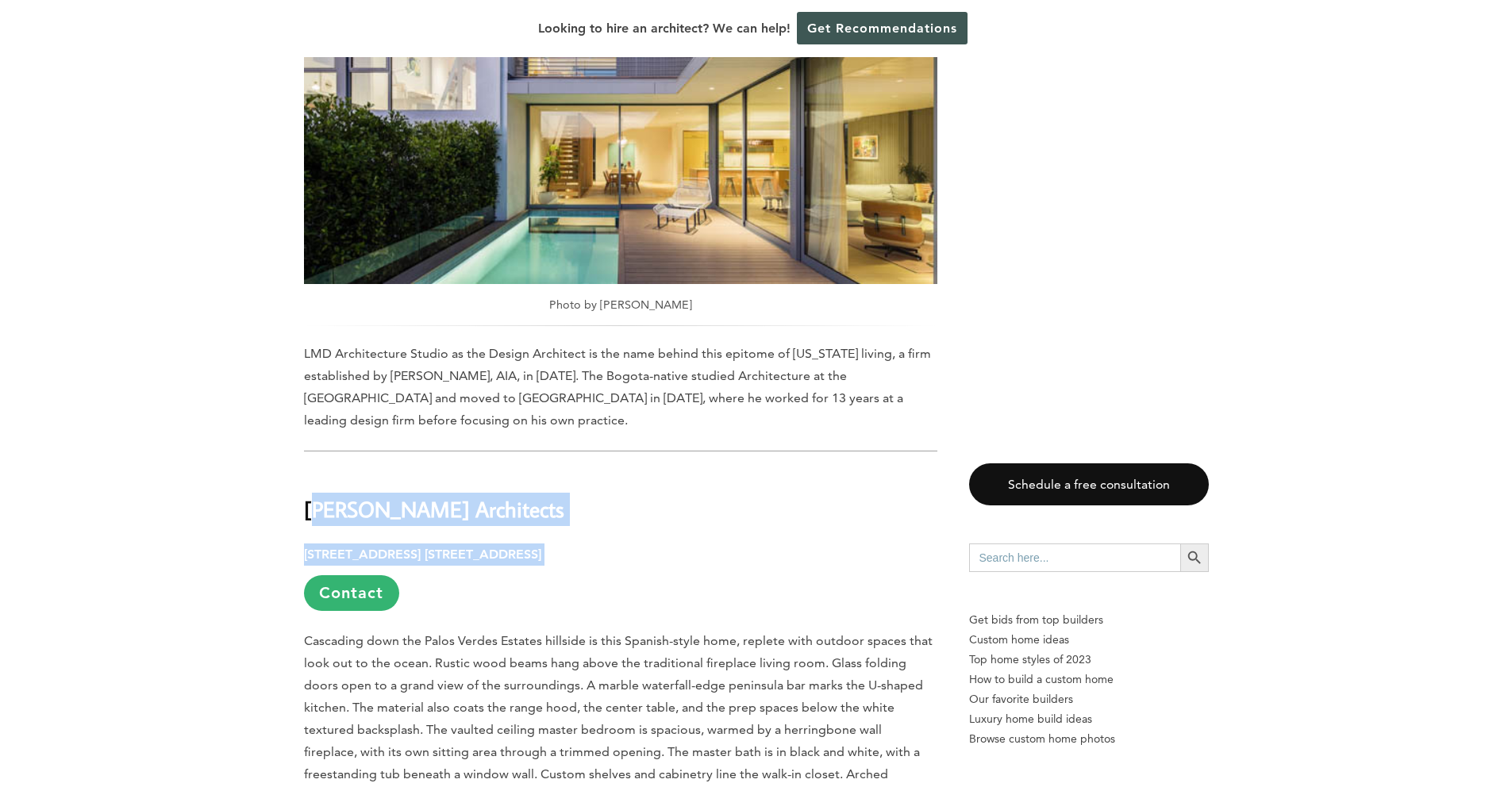
drag, startPoint x: 302, startPoint y: 329, endPoint x: 653, endPoint y: 375, distance: 354.0
copy div "[PERSON_NAME] Architects [STREET_ADDRESS] [STREET_ADDRESS]"
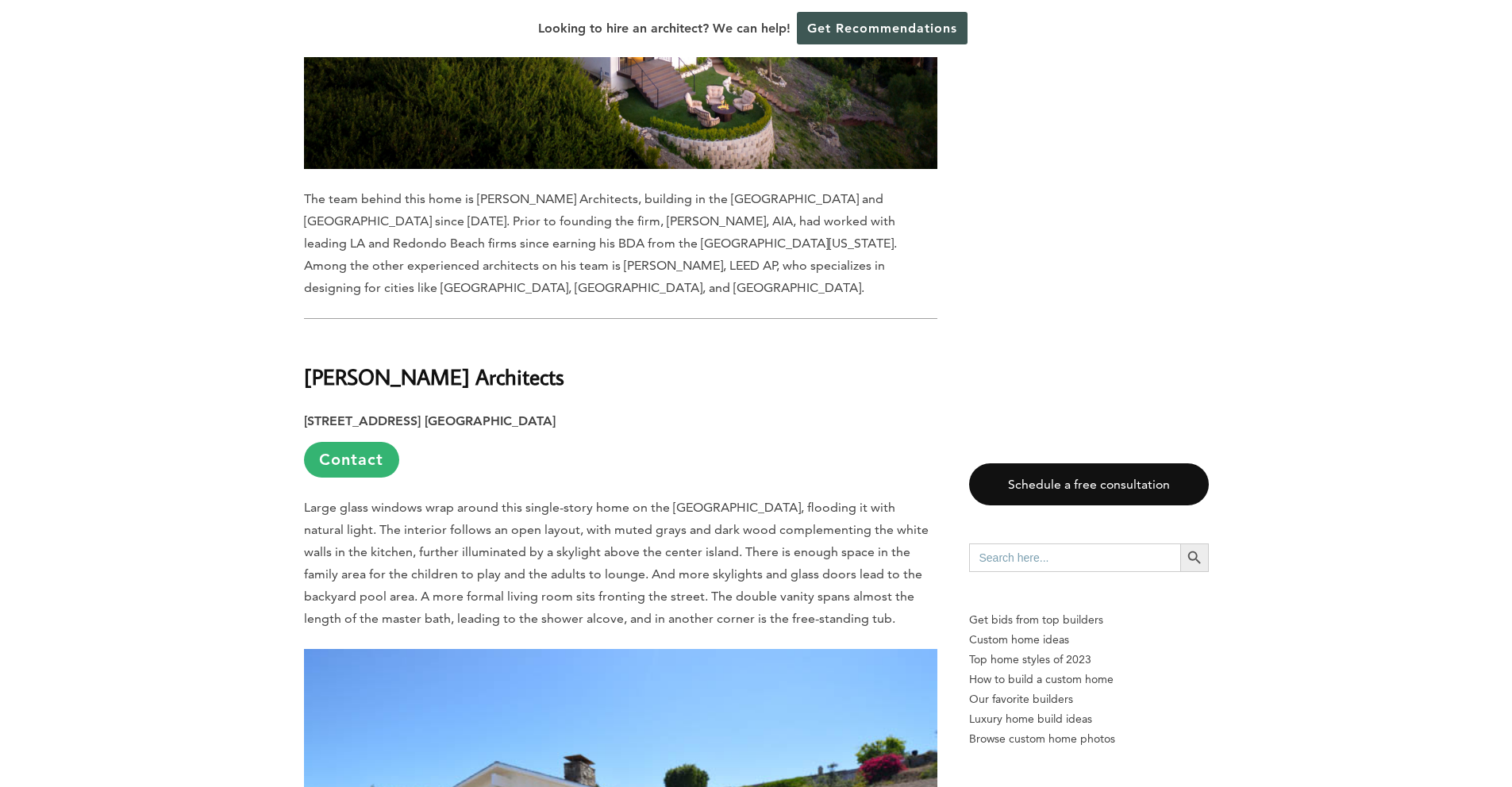
scroll to position [10069, 0]
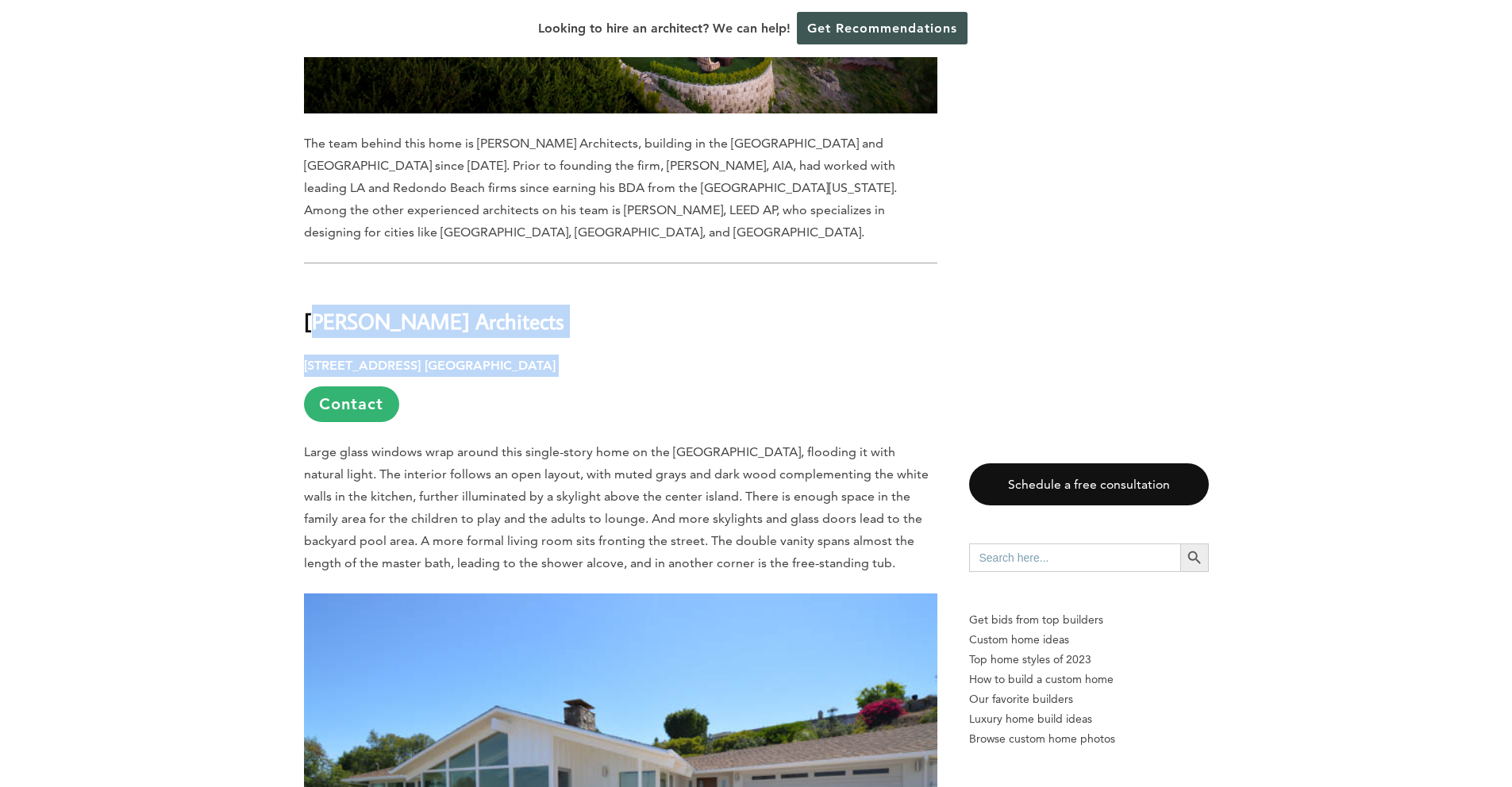
drag, startPoint x: 304, startPoint y: 138, endPoint x: 561, endPoint y: 186, distance: 261.4
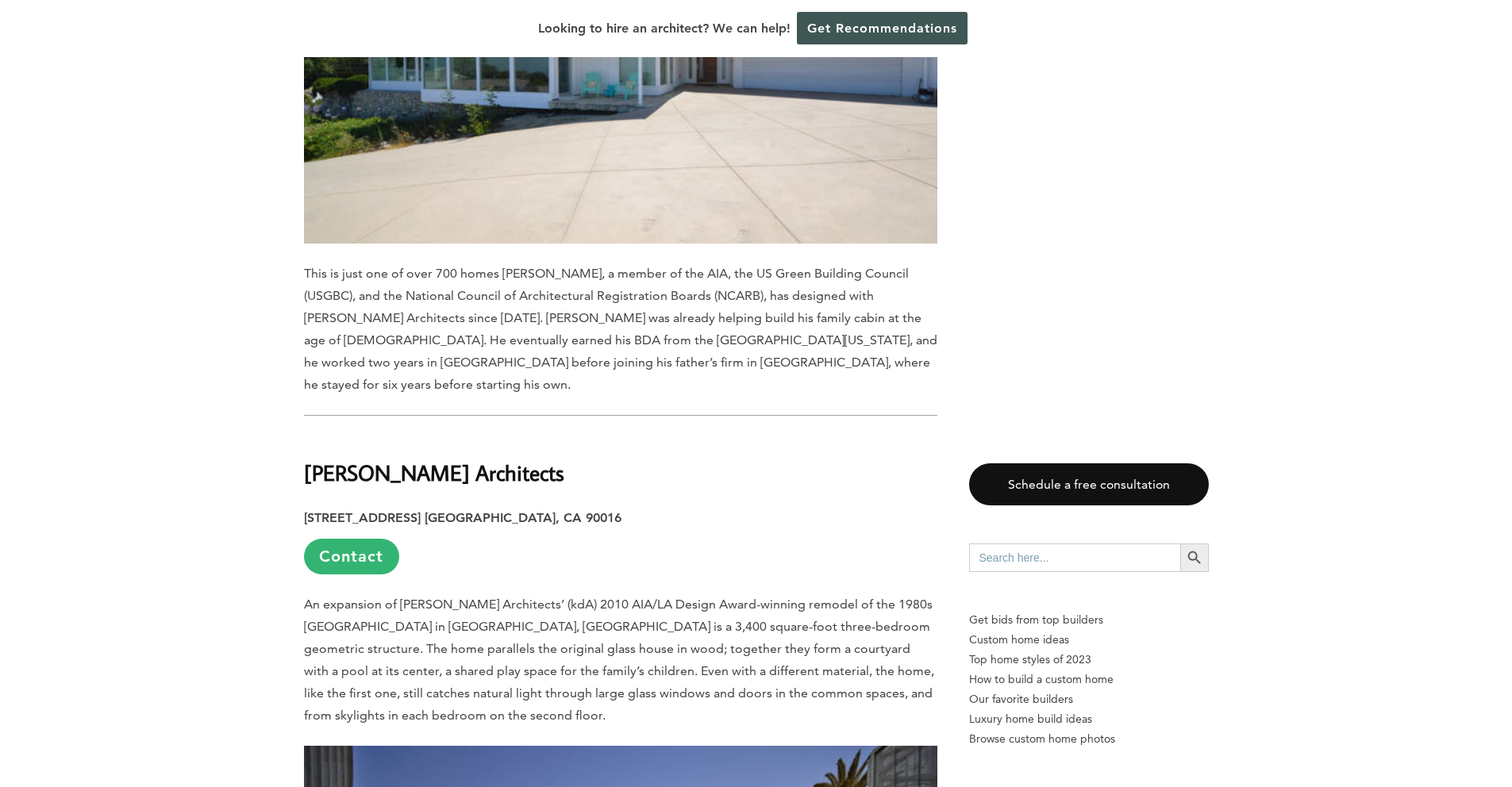
scroll to position [10834, 0]
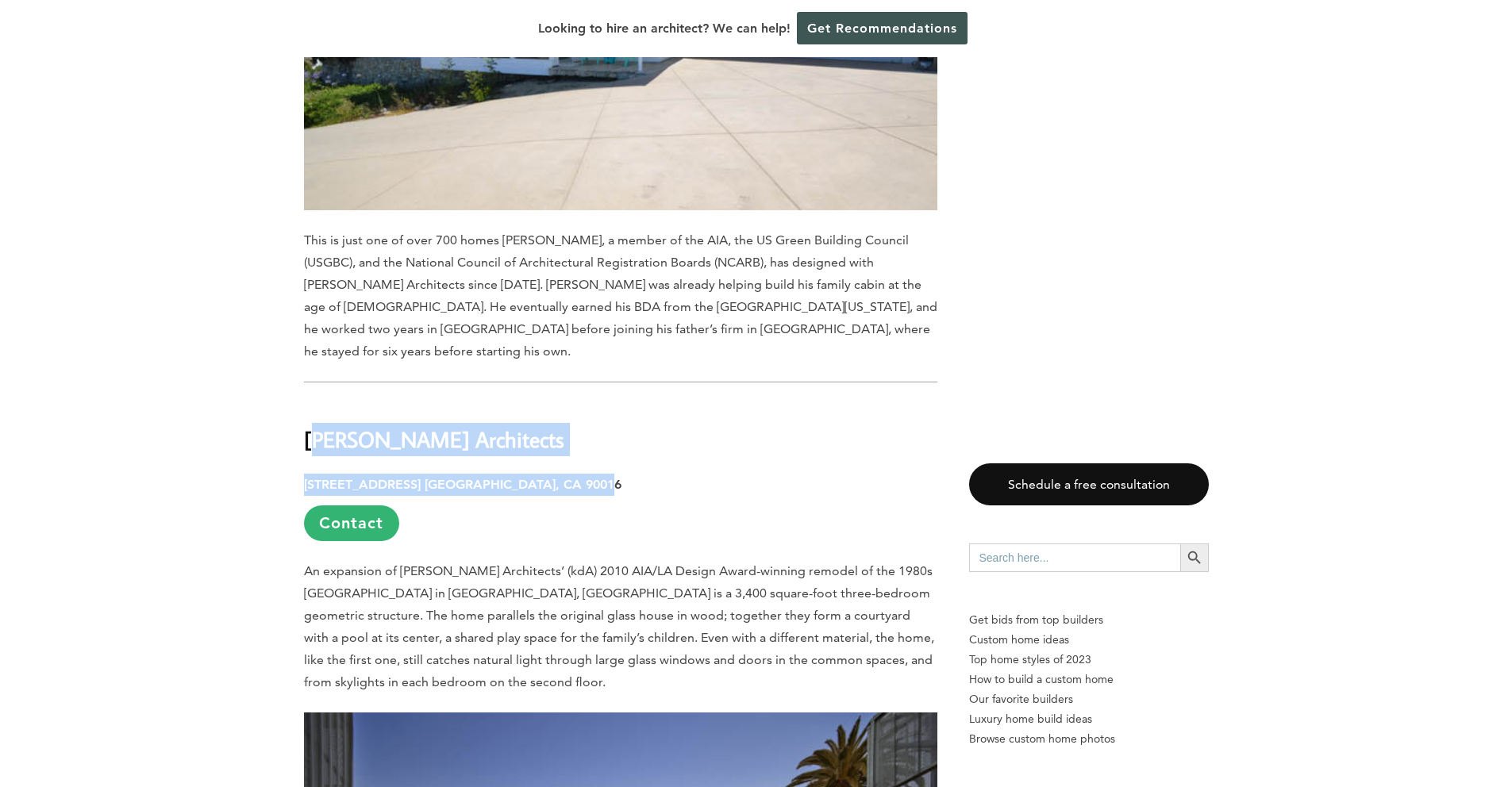
drag, startPoint x: 318, startPoint y: 243, endPoint x: 576, endPoint y: 283, distance: 261.1
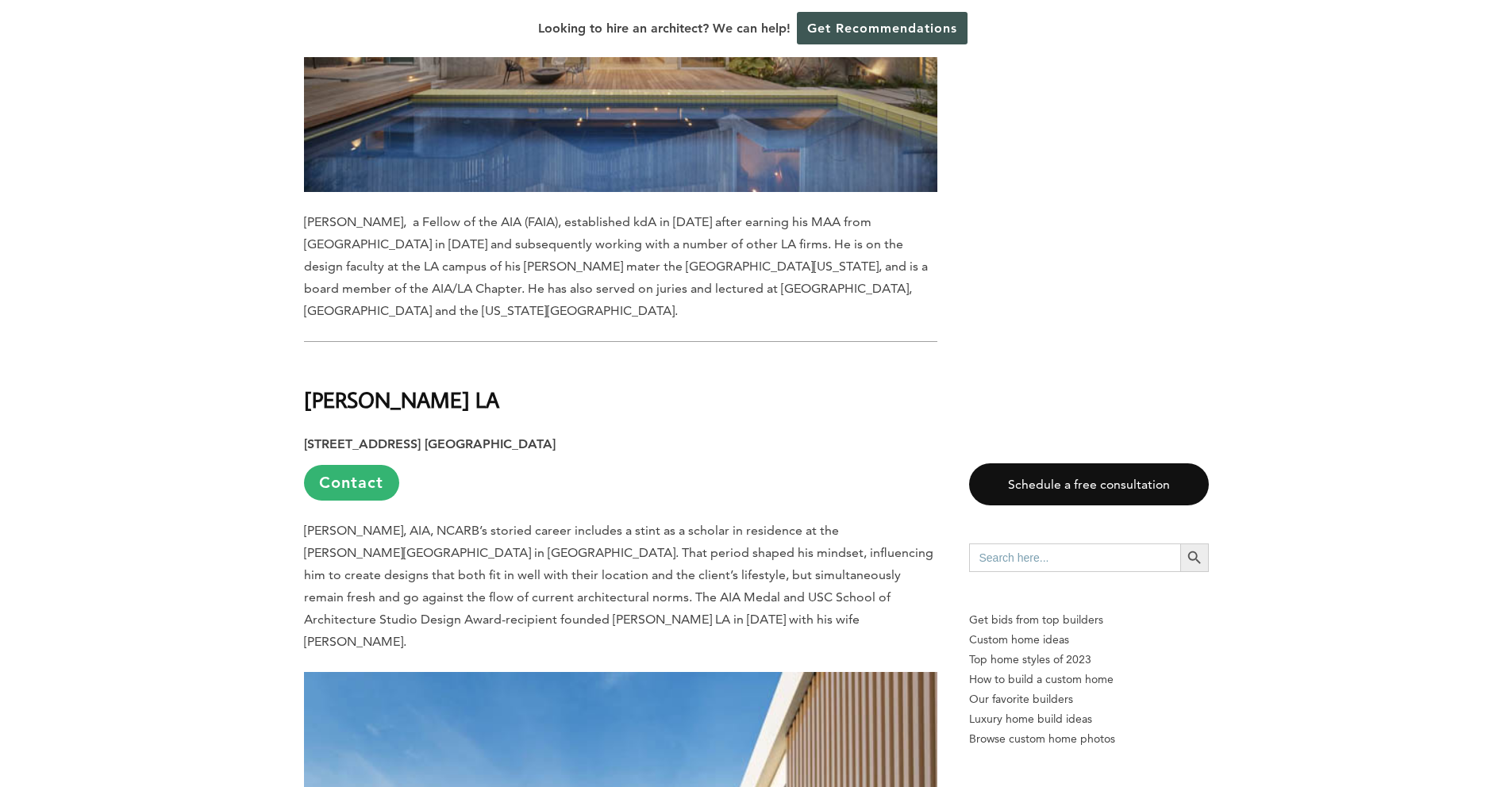
scroll to position [11775, 0]
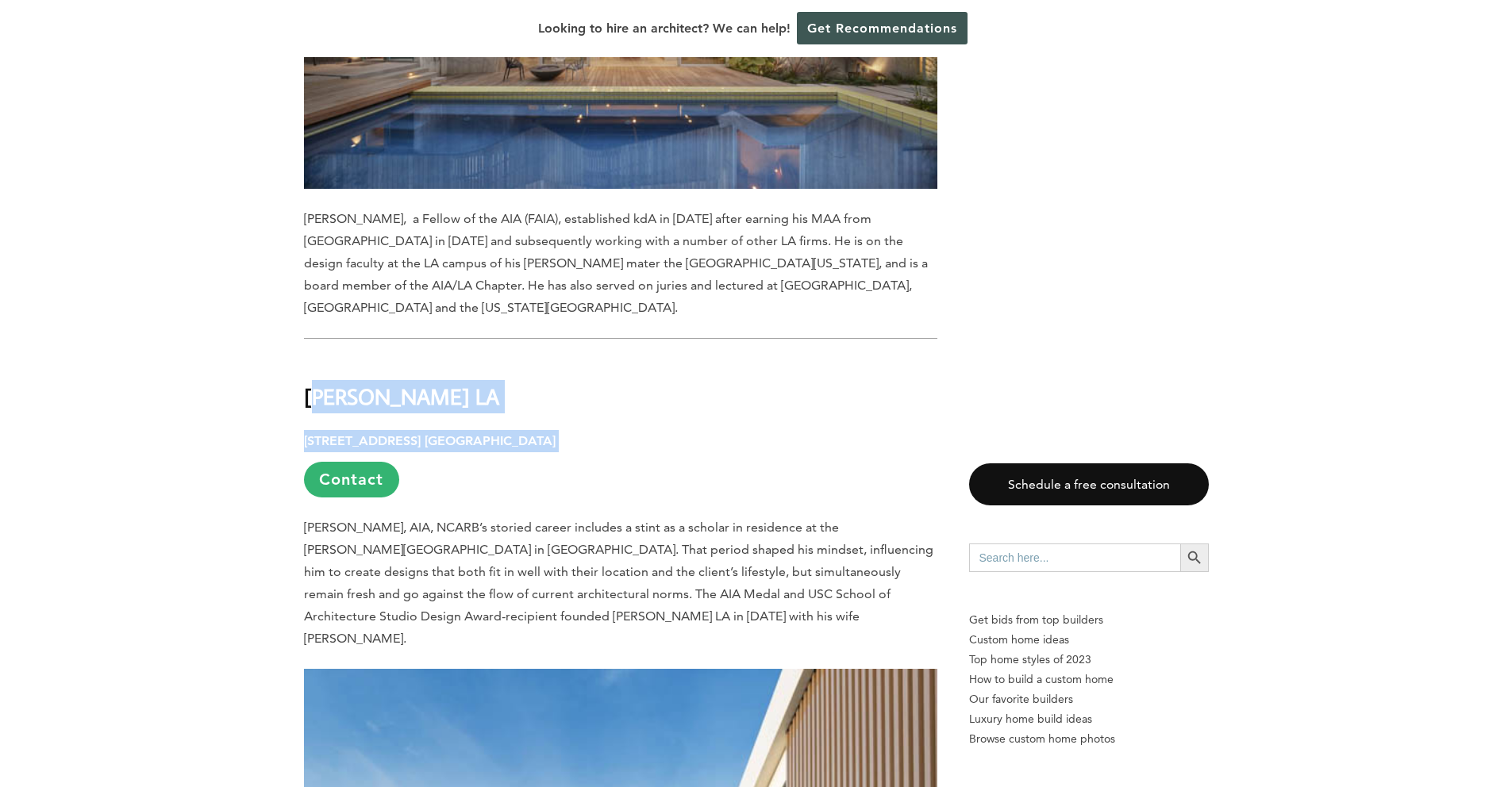
drag, startPoint x: 305, startPoint y: 200, endPoint x: 576, endPoint y: 244, distance: 274.5
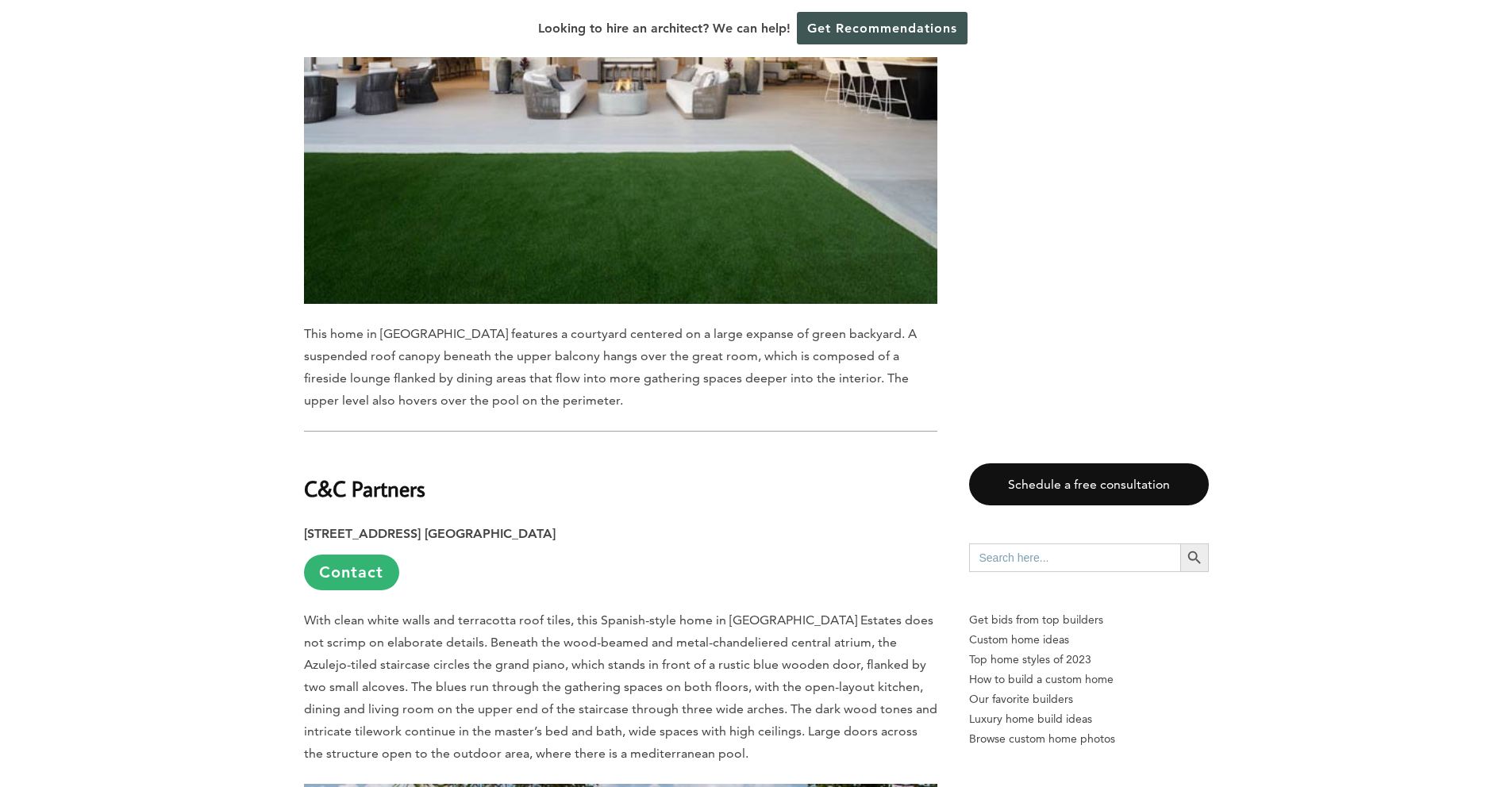
scroll to position [12836, 0]
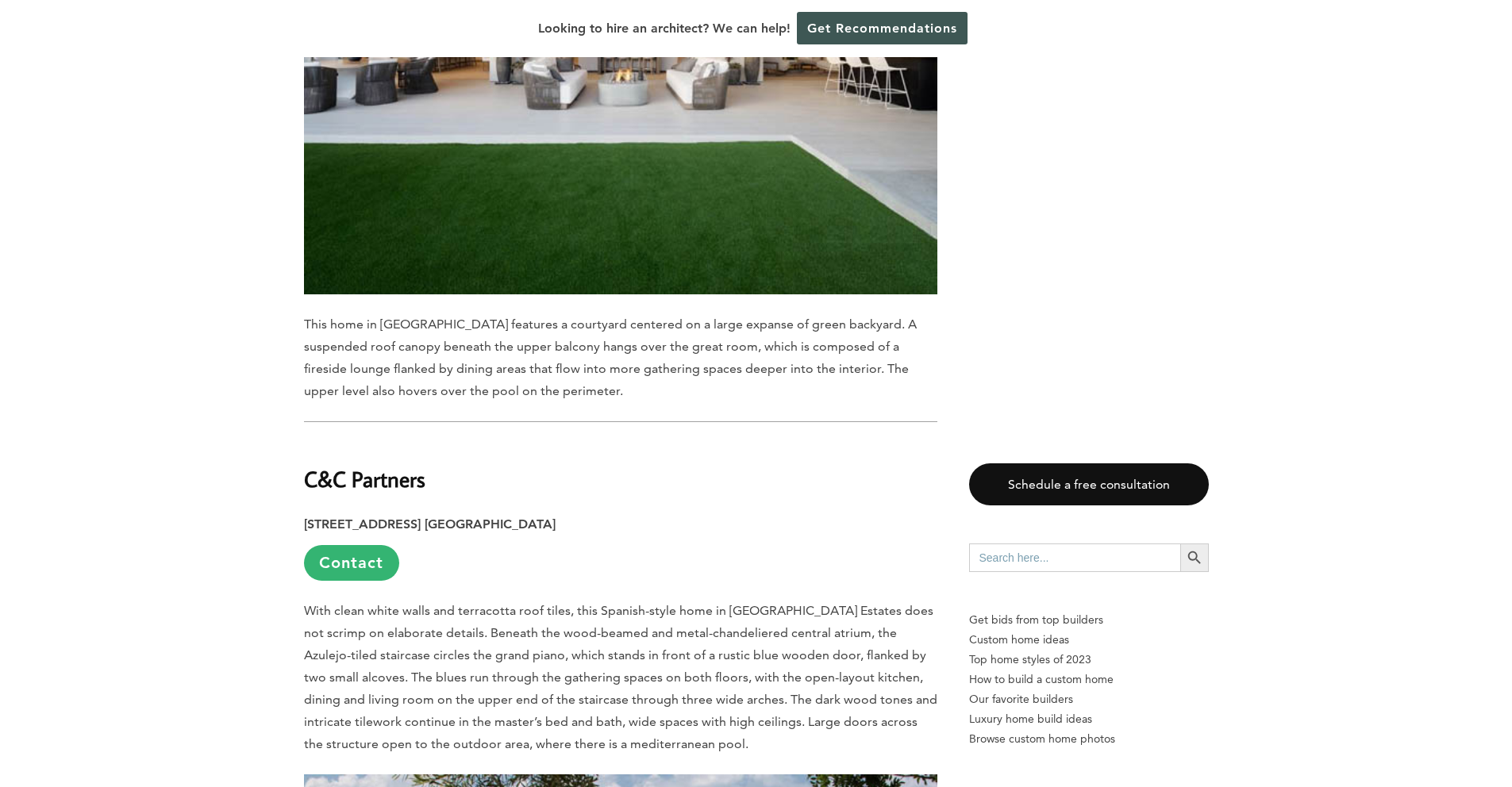
drag, startPoint x: 305, startPoint y: 257, endPoint x: 617, endPoint y: 298, distance: 314.7
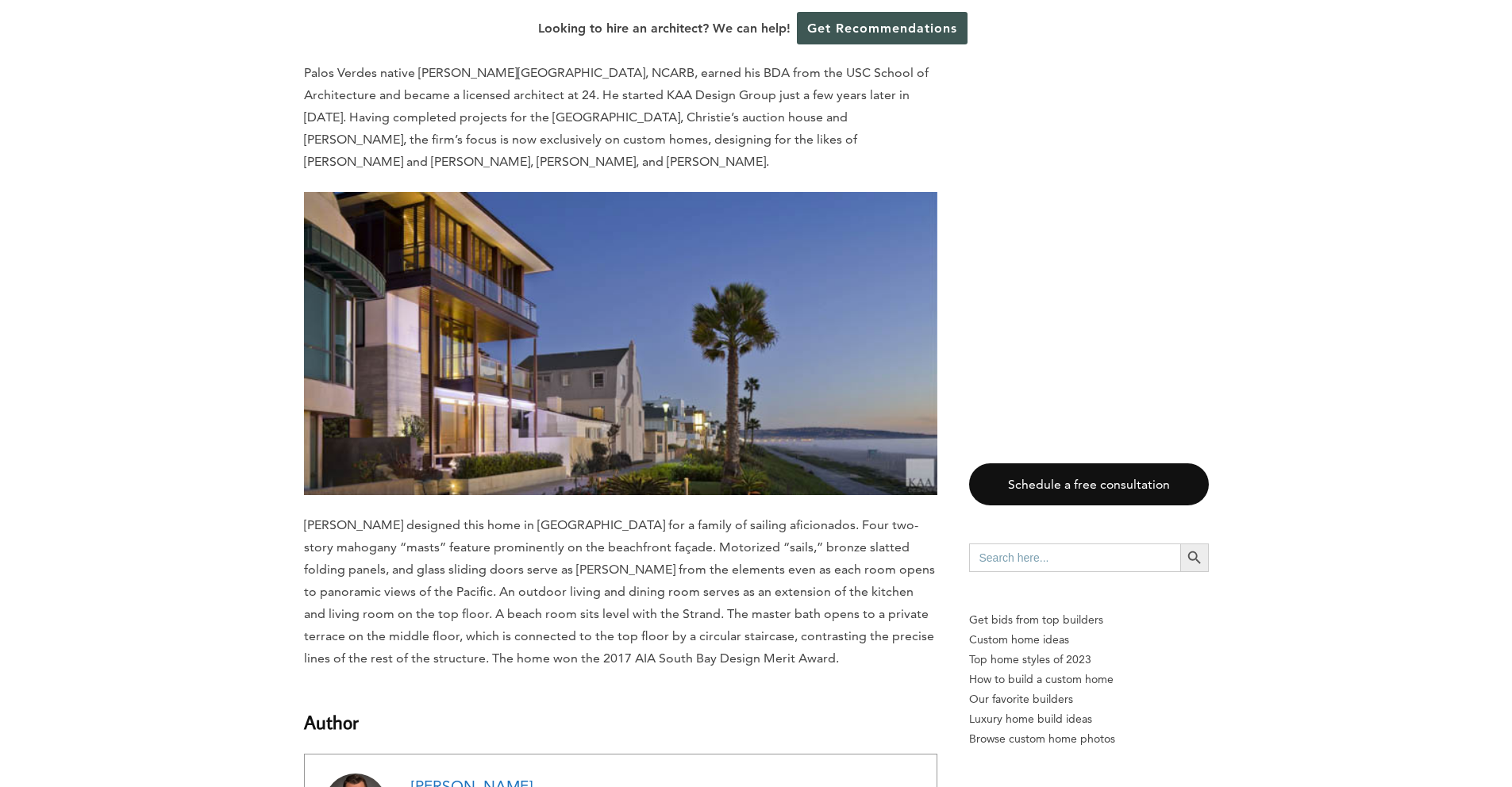
scroll to position [13938, 0]
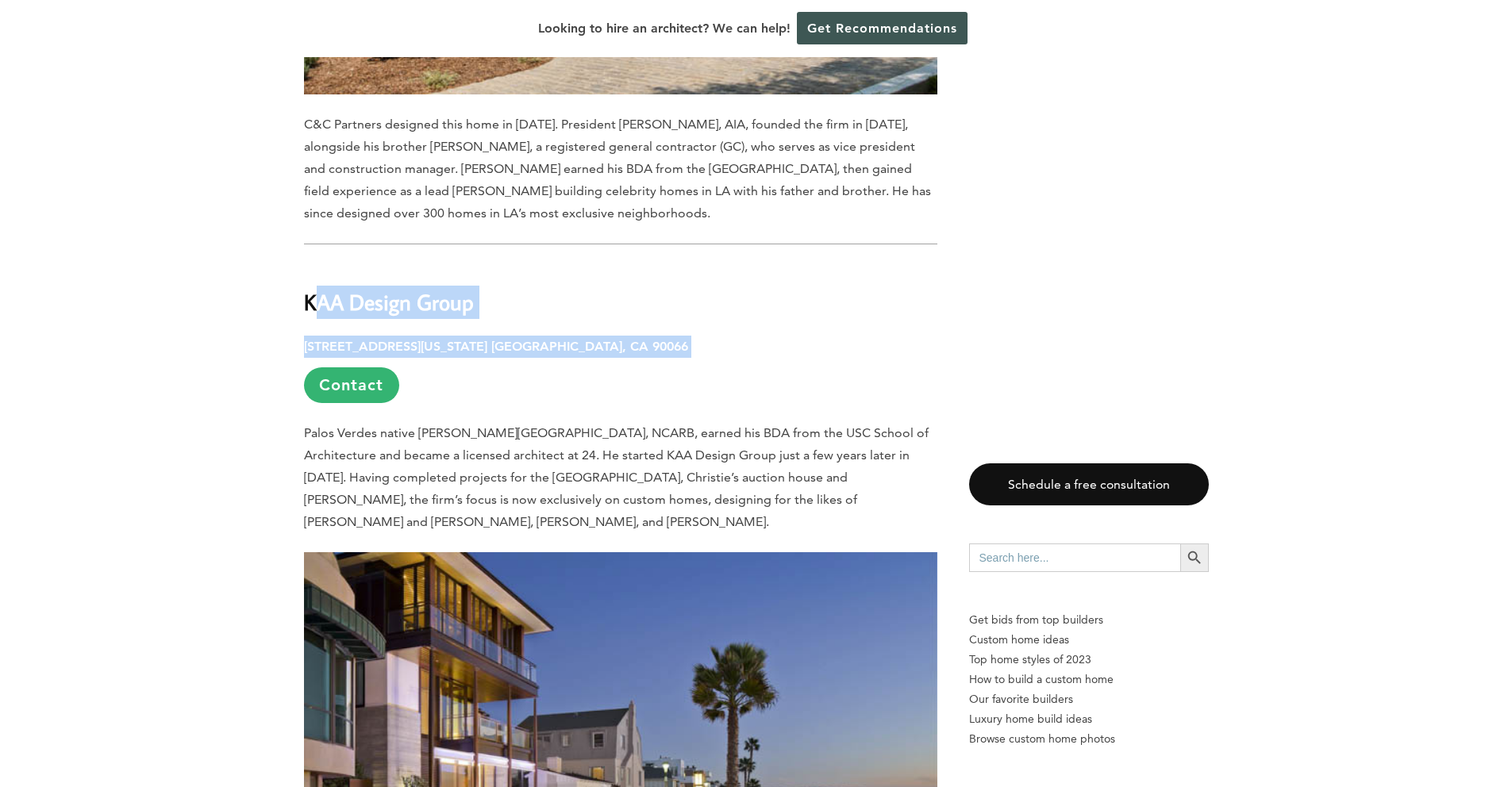
drag, startPoint x: 304, startPoint y: 79, endPoint x: 640, endPoint y: 123, distance: 338.9
